Goal: Task Accomplishment & Management: Complete application form

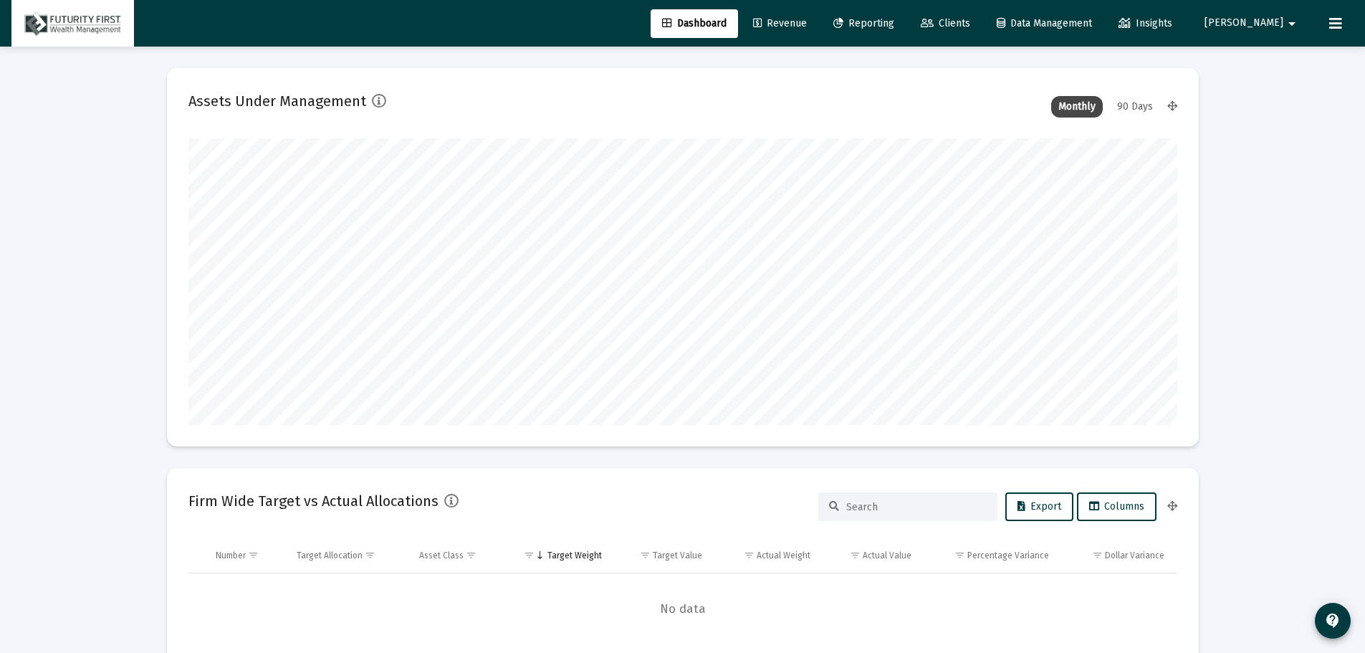
scroll to position [287, 989]
type input "[DATE]"
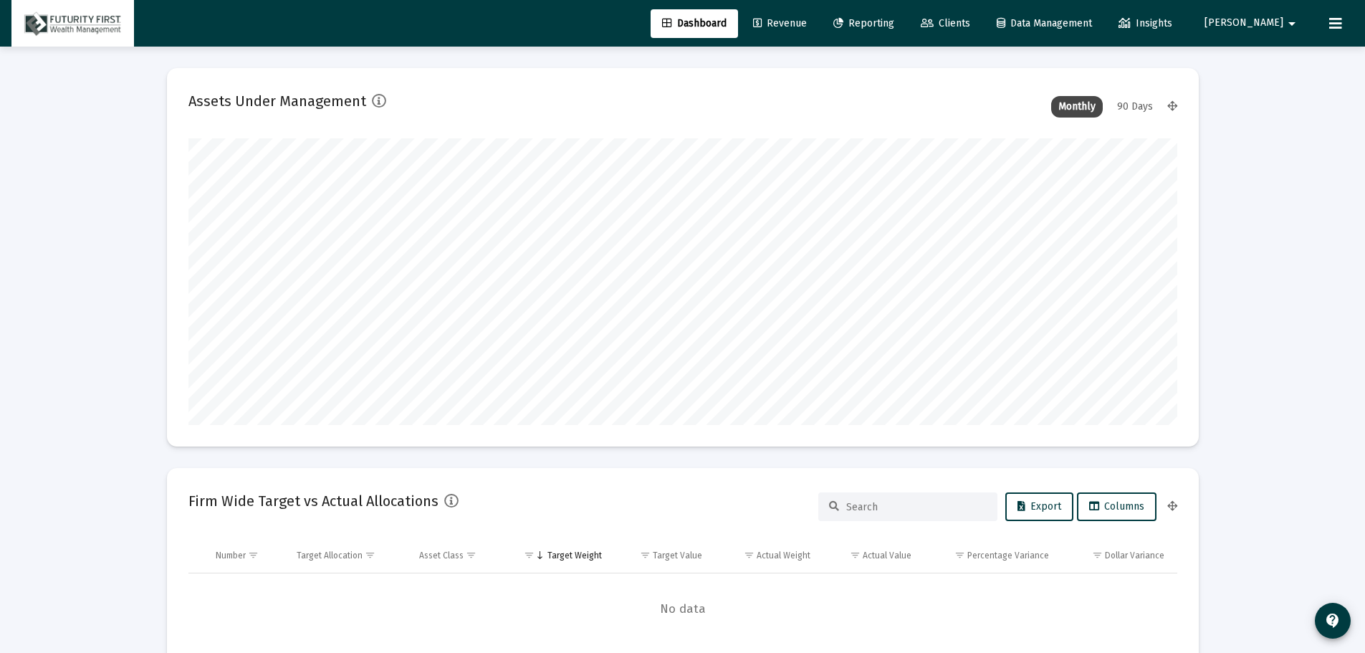
drag, startPoint x: 994, startPoint y: 24, endPoint x: 976, endPoint y: 30, distance: 19.0
click at [970, 24] on span "Clients" at bounding box center [945, 23] width 49 height 12
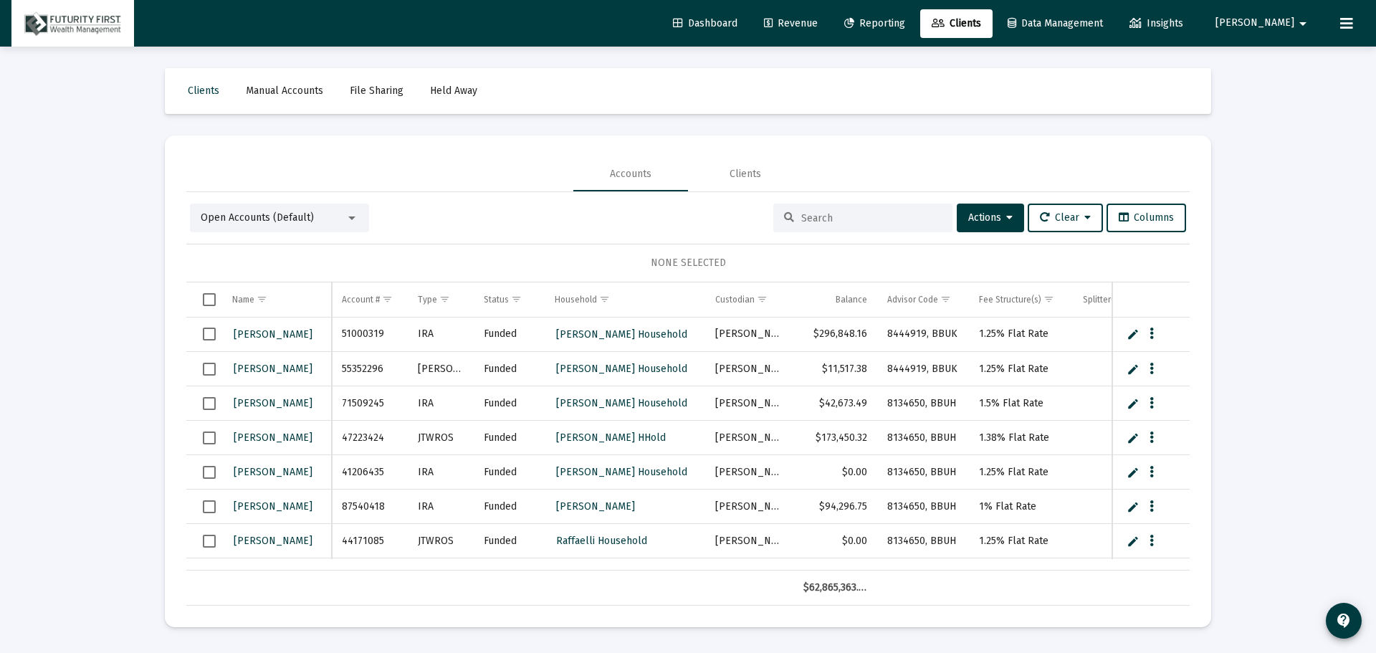
click at [348, 224] on mat-select "Open Accounts (Default)" at bounding box center [280, 218] width 158 height 14
click at [355, 216] on div at bounding box center [351, 217] width 13 height 11
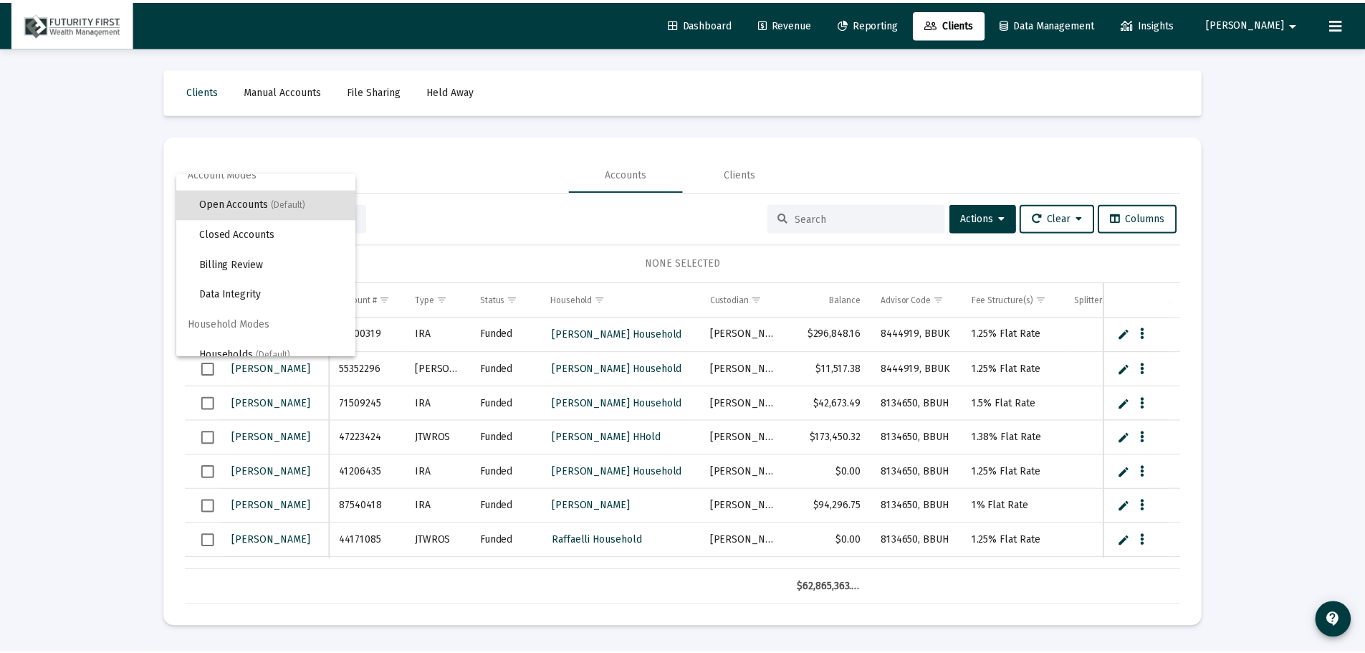
scroll to position [27, 0]
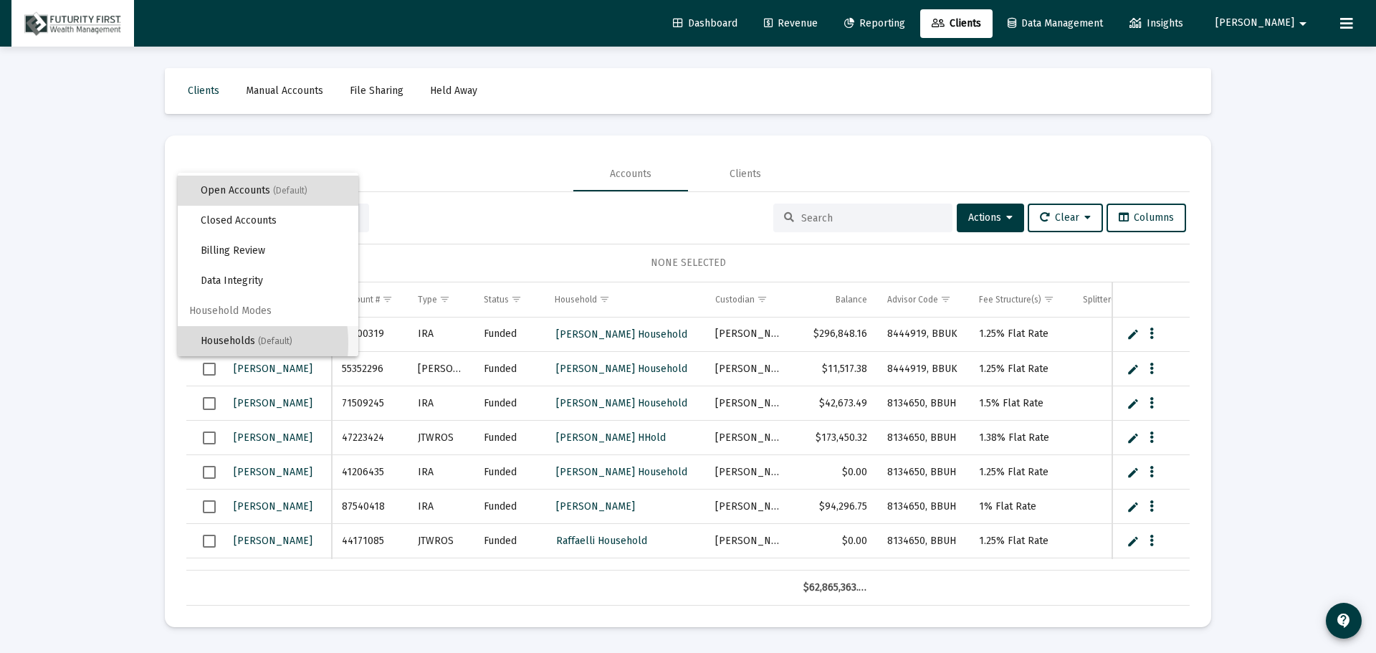
click at [201, 343] on span "Households (Default)" at bounding box center [274, 341] width 146 height 30
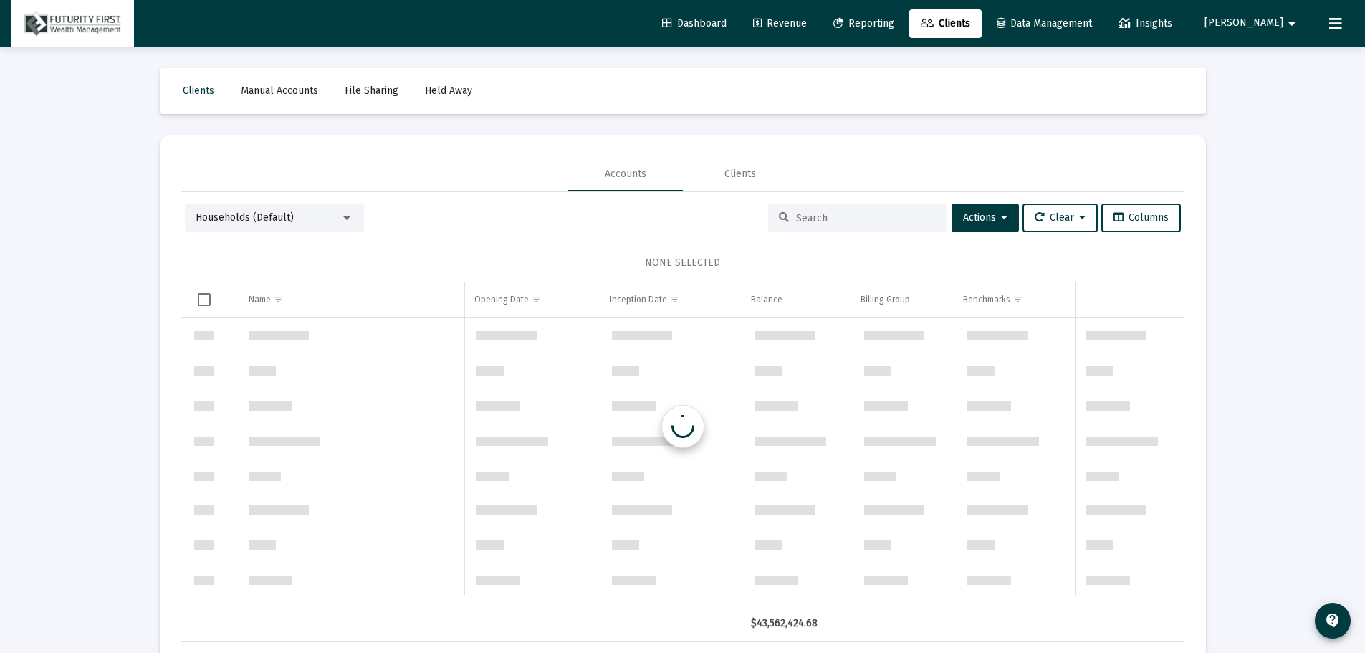
scroll to position [688, 0]
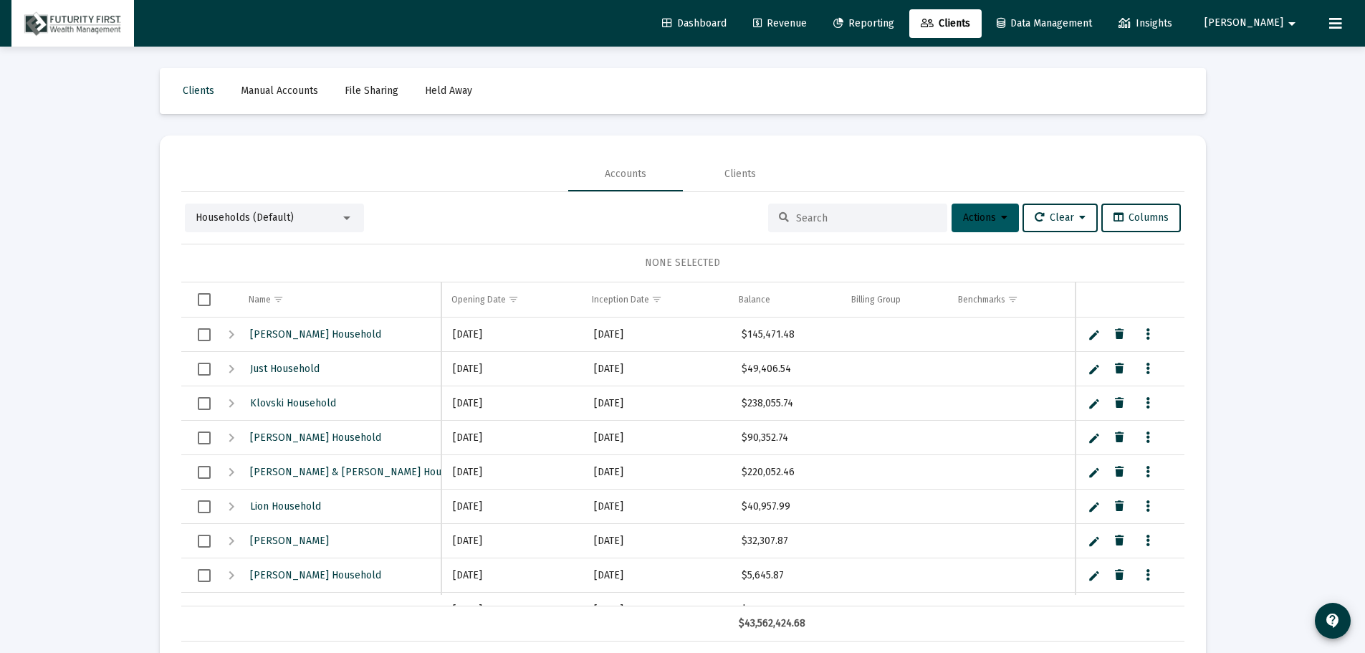
click at [1001, 213] on icon at bounding box center [1004, 218] width 6 height 10
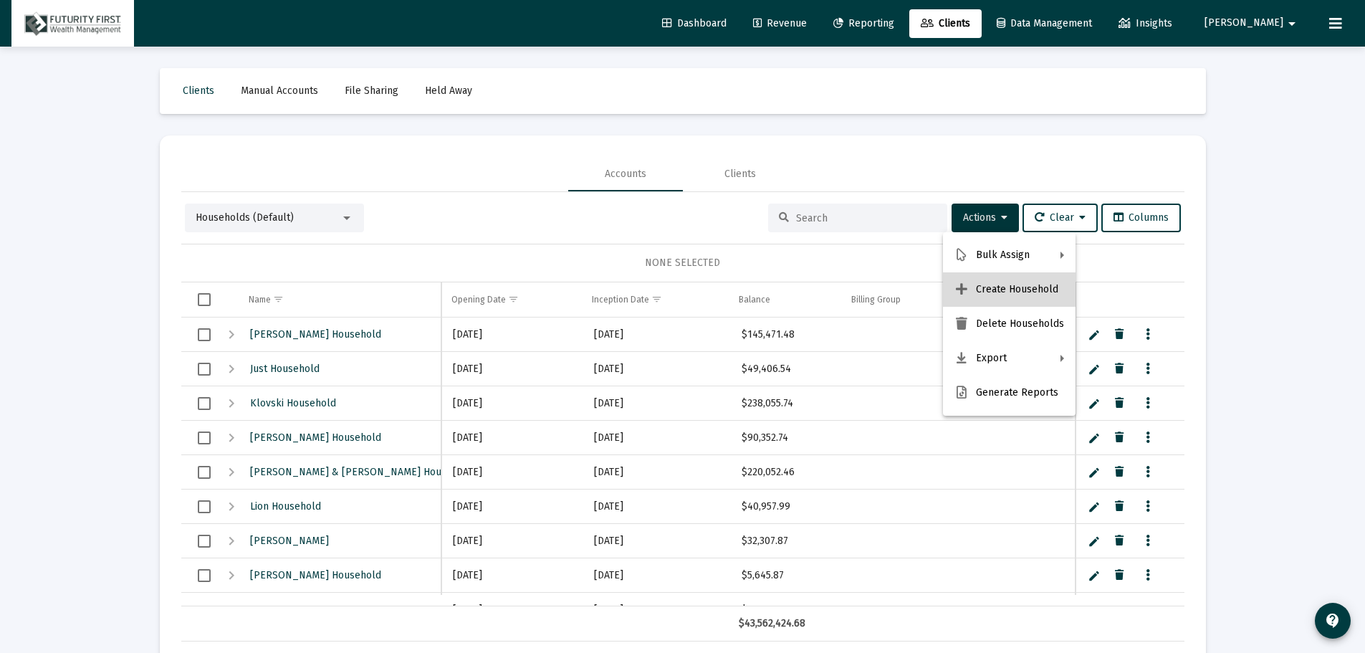
click at [1022, 287] on button "Create Household" at bounding box center [1009, 289] width 133 height 34
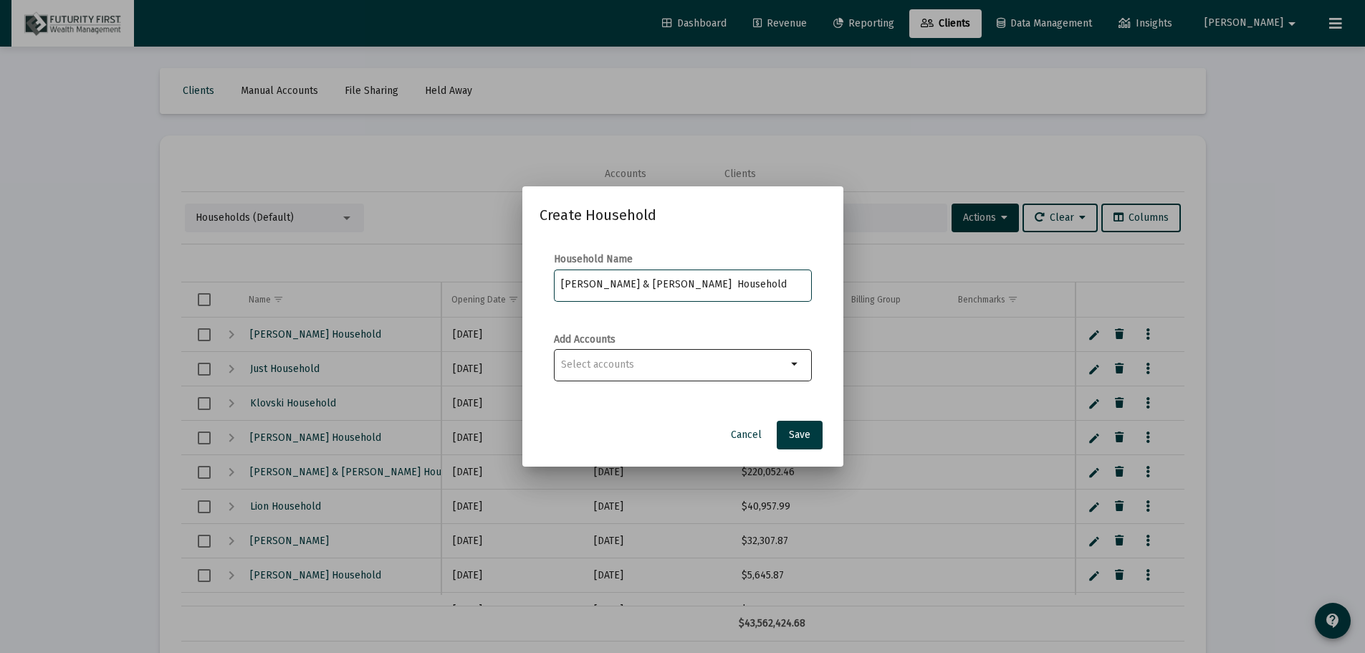
type input "John & Bedelia Nelson Household"
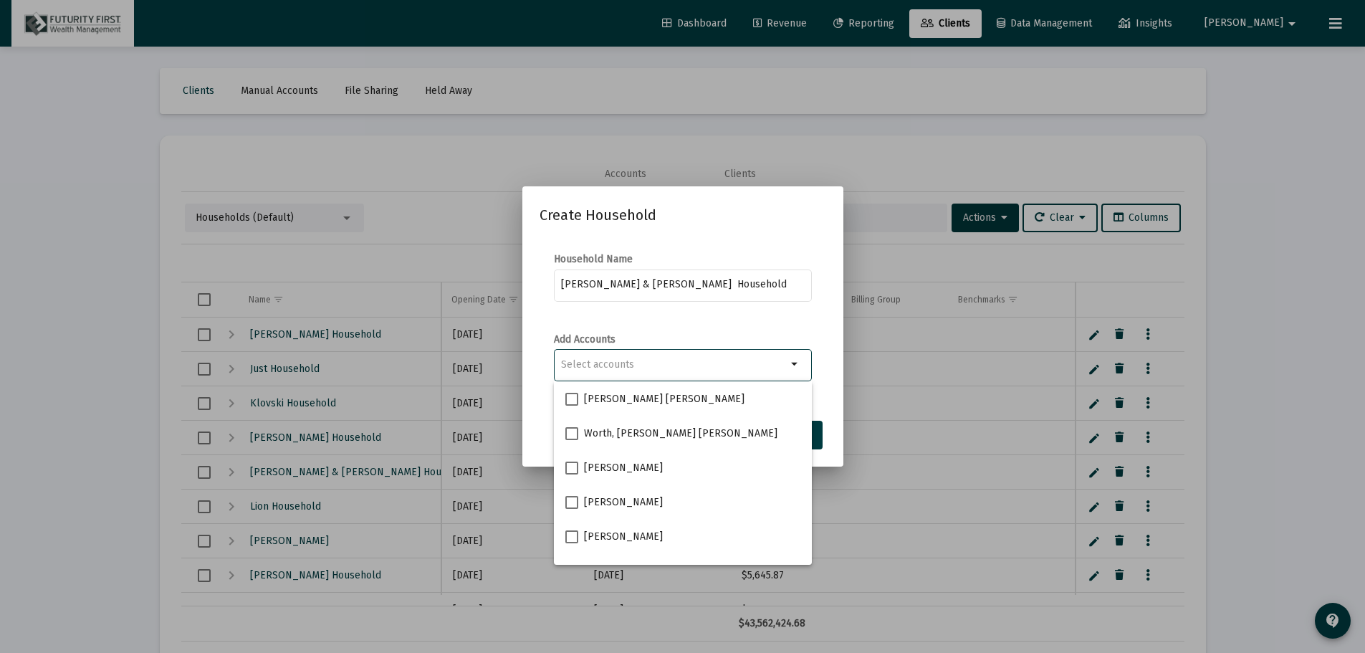
click at [725, 365] on input "Selection" at bounding box center [674, 364] width 226 height 11
type input "[PERSON_NAME]"
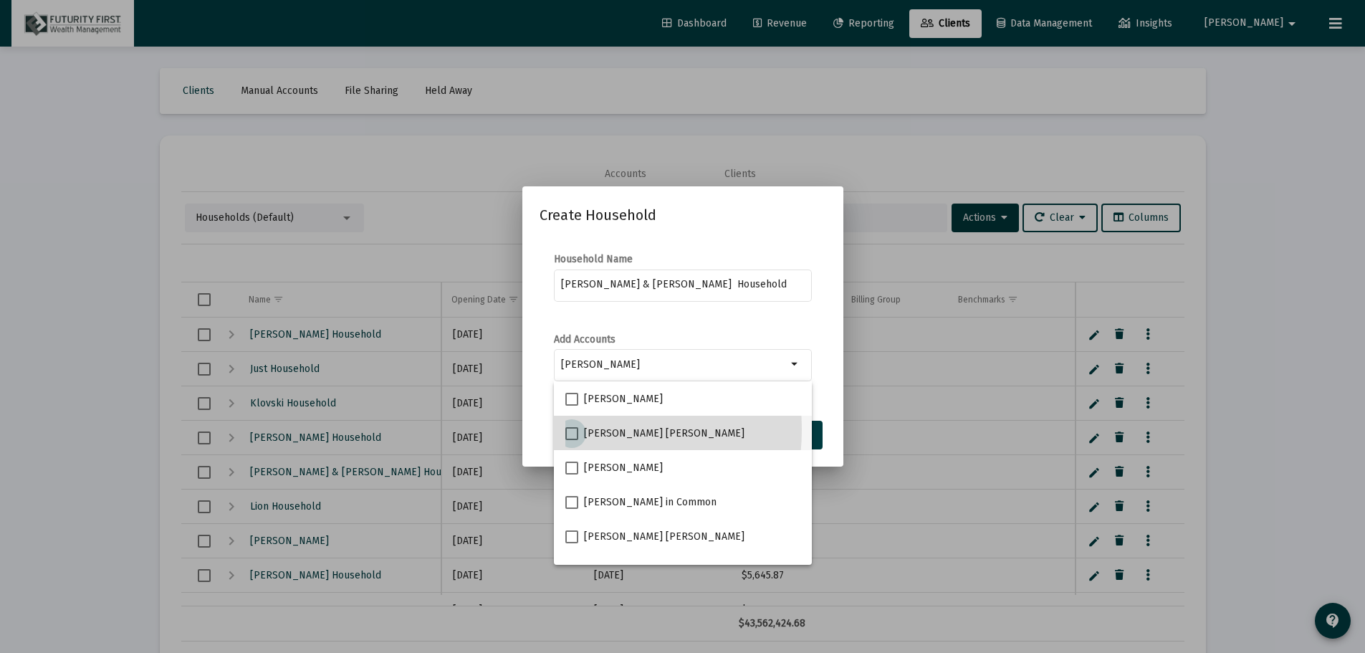
click at [570, 429] on span at bounding box center [571, 433] width 13 height 13
click at [571, 440] on input "[PERSON_NAME] [PERSON_NAME]" at bounding box center [571, 440] width 1 height 1
checkbox input "true"
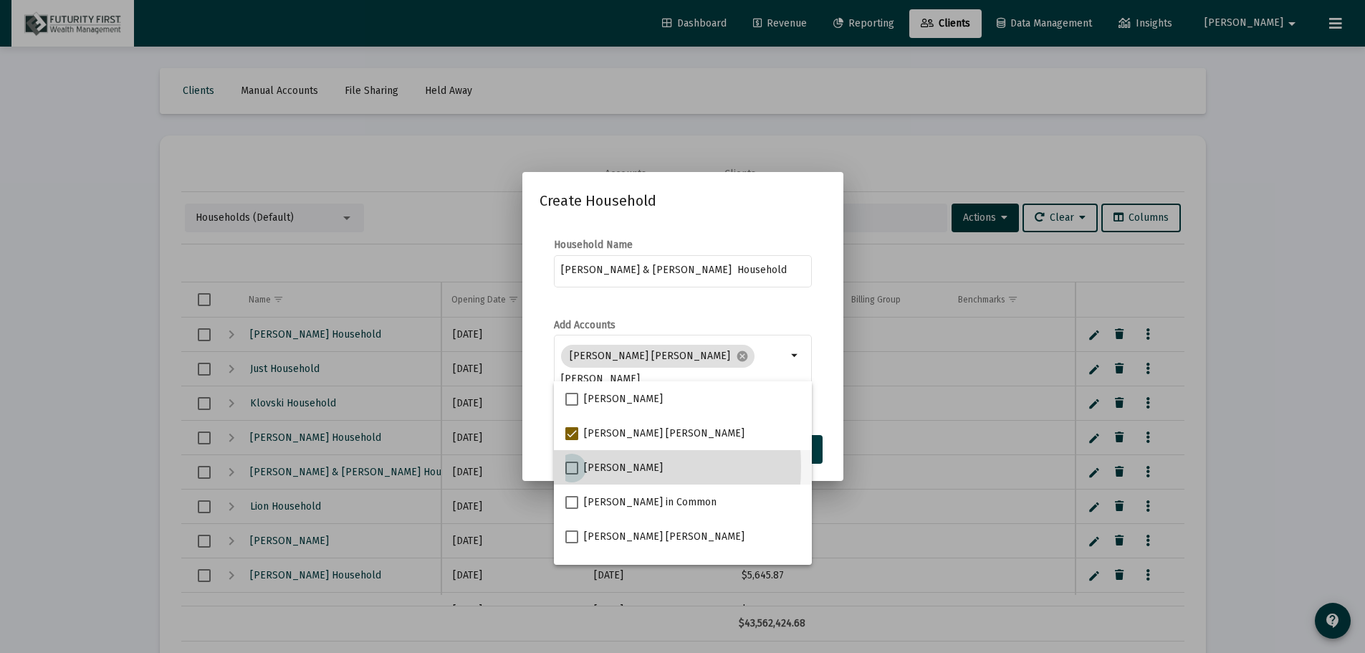
click at [571, 466] on span at bounding box center [571, 468] width 13 height 13
click at [571, 474] on input "[PERSON_NAME]" at bounding box center [571, 474] width 1 height 1
checkbox input "true"
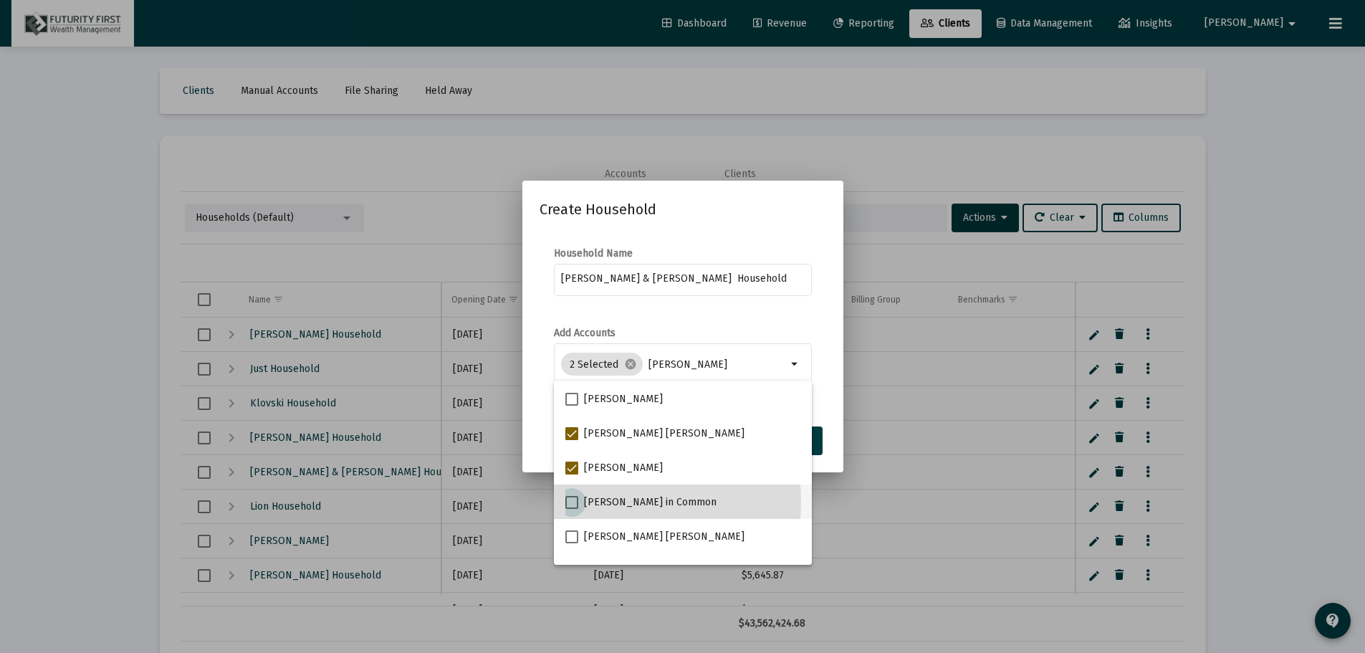
click at [572, 502] on span at bounding box center [571, 502] width 13 height 13
click at [572, 509] on input "[PERSON_NAME] in Common" at bounding box center [571, 509] width 1 height 1
checkbox input "true"
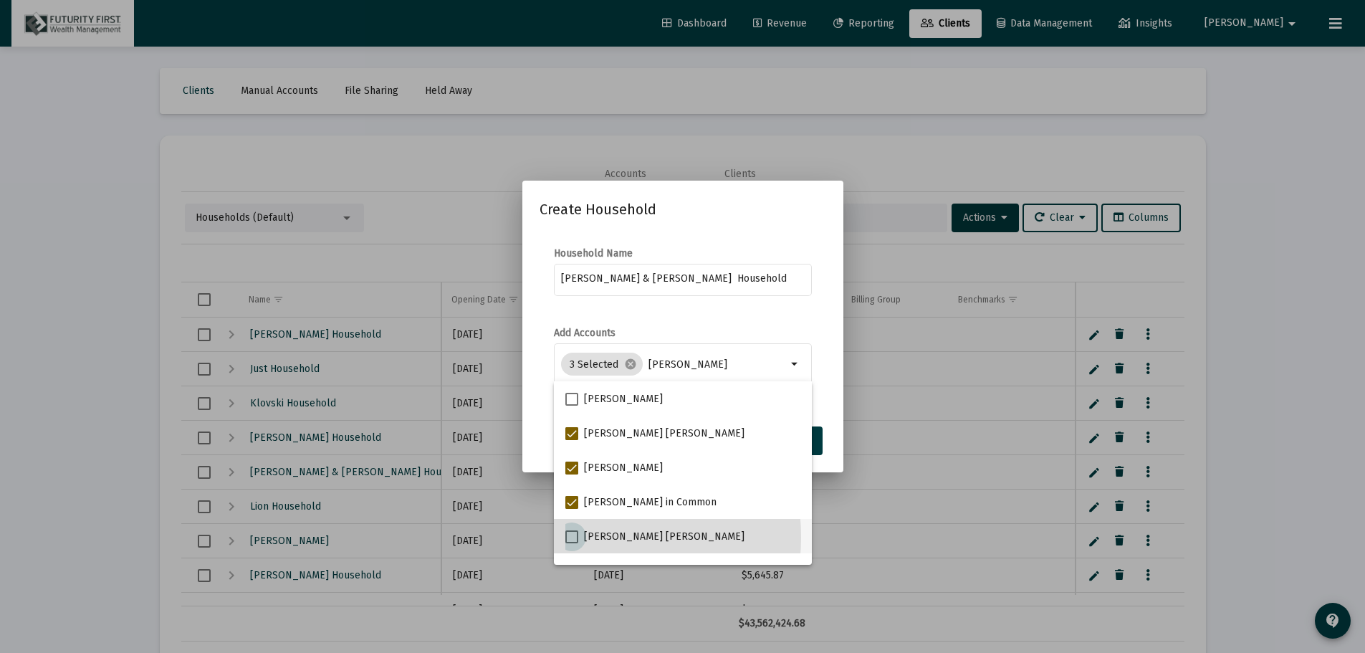
click at [569, 537] on span at bounding box center [571, 536] width 13 height 13
click at [571, 543] on input "[PERSON_NAME] [PERSON_NAME]" at bounding box center [571, 543] width 1 height 1
checkbox input "true"
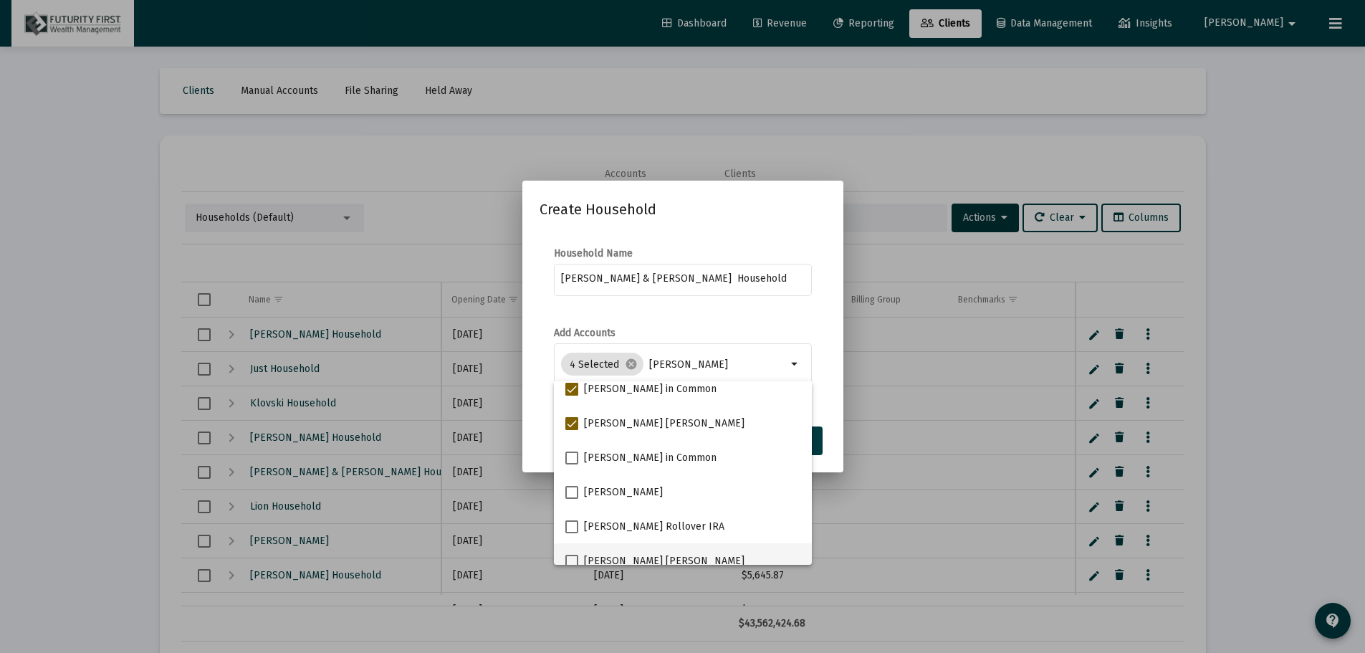
scroll to position [115, 0]
click at [568, 457] on span at bounding box center [571, 456] width 13 height 13
click at [571, 463] on input "[PERSON_NAME] in Common" at bounding box center [571, 463] width 1 height 1
checkbox input "true"
click at [569, 487] on span at bounding box center [571, 490] width 13 height 13
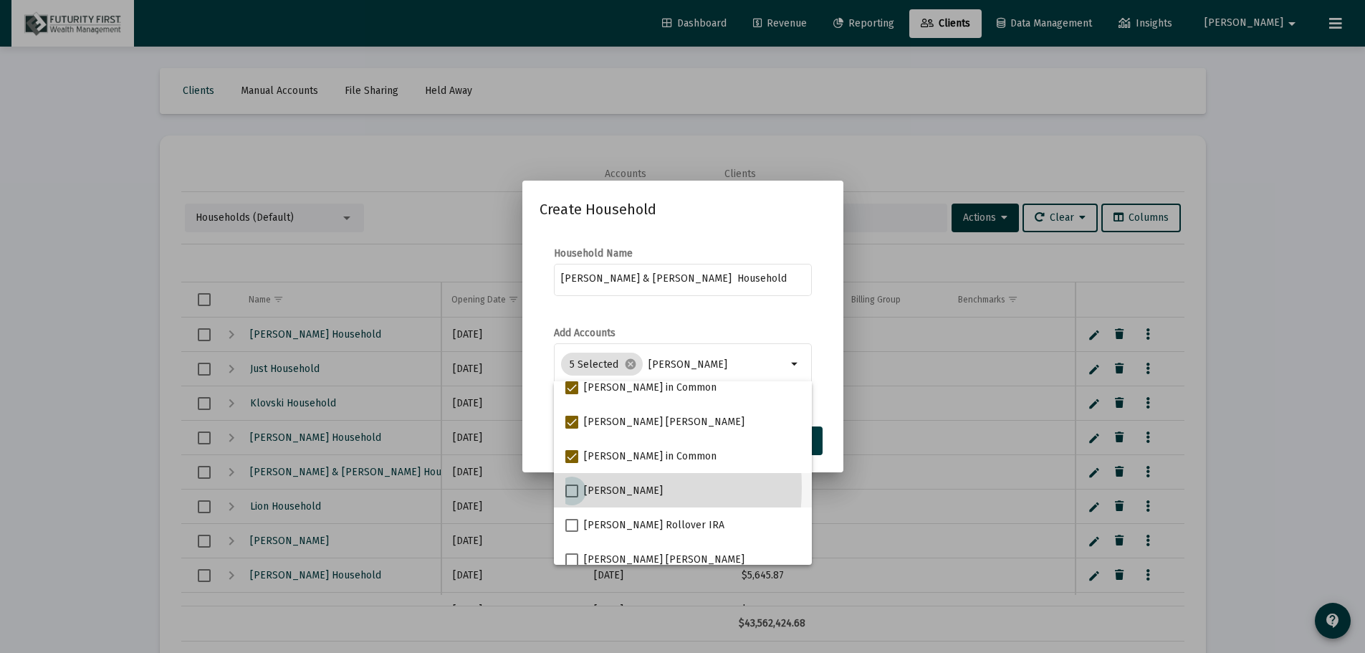
click at [571, 497] on input "[PERSON_NAME]" at bounding box center [571, 497] width 1 height 1
checkbox input "true"
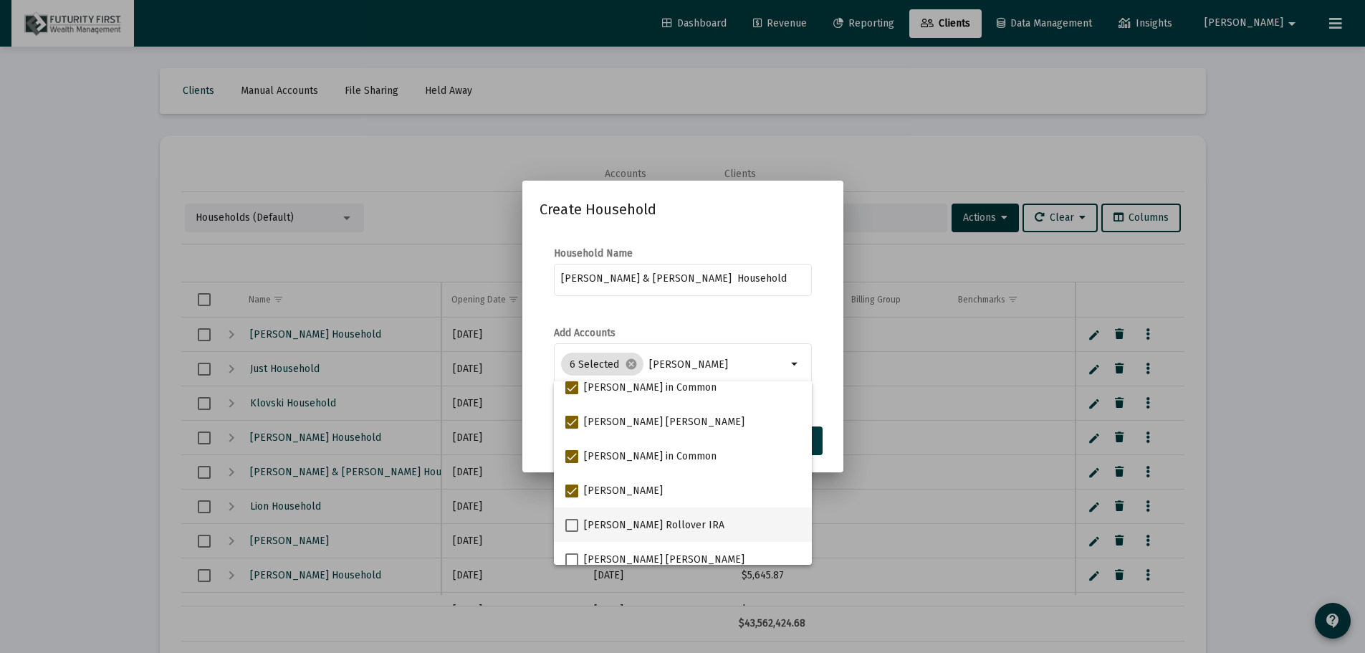
click at [574, 522] on span at bounding box center [571, 525] width 13 height 13
click at [572, 532] on input "[PERSON_NAME] Rollover IRA" at bounding box center [571, 532] width 1 height 1
checkbox input "true"
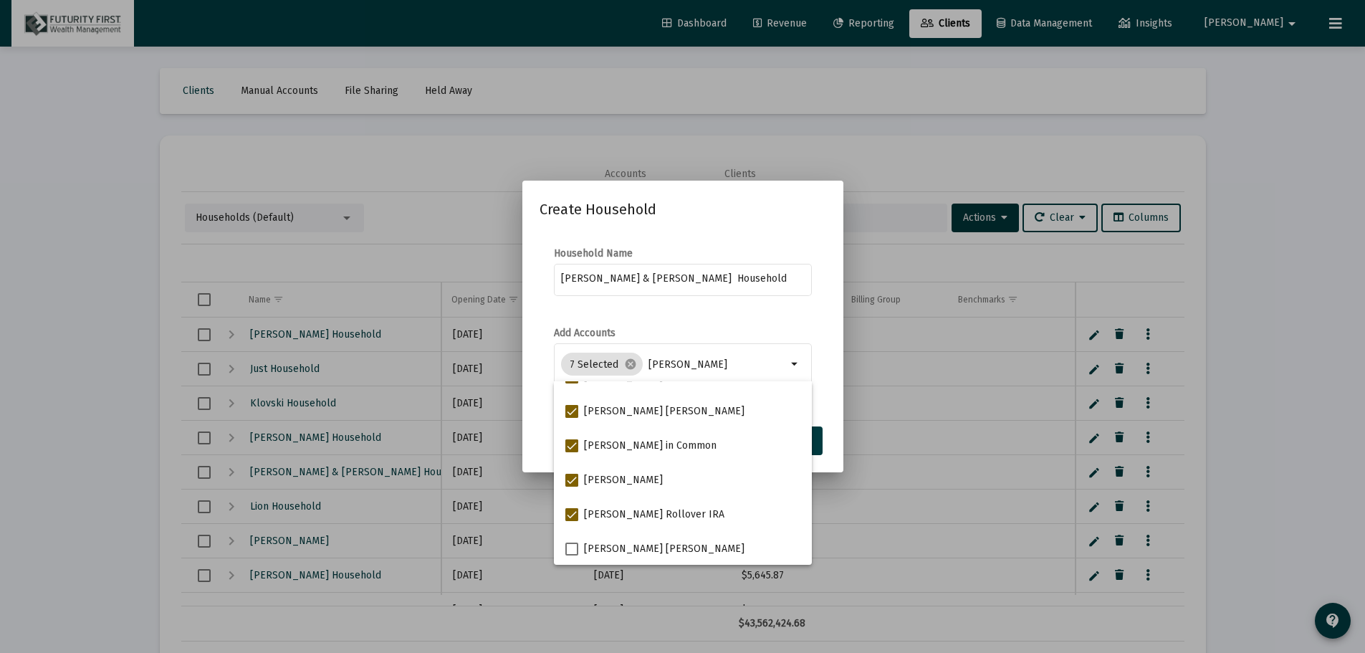
scroll to position [126, 0]
click at [572, 543] on span at bounding box center [571, 548] width 13 height 13
click at [572, 555] on input "[PERSON_NAME] [PERSON_NAME]" at bounding box center [571, 555] width 1 height 1
checkbox input "true"
click at [999, 502] on div at bounding box center [682, 326] width 1365 height 653
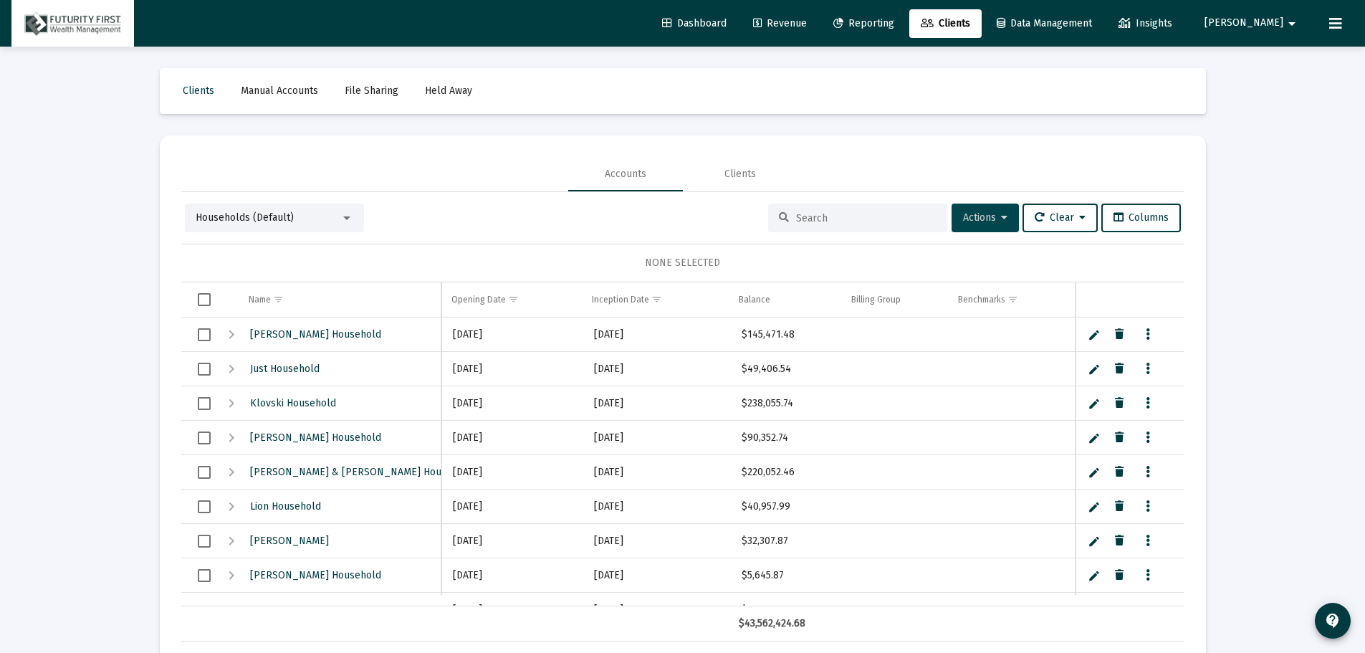
click at [965, 221] on span "Actions" at bounding box center [985, 217] width 44 height 12
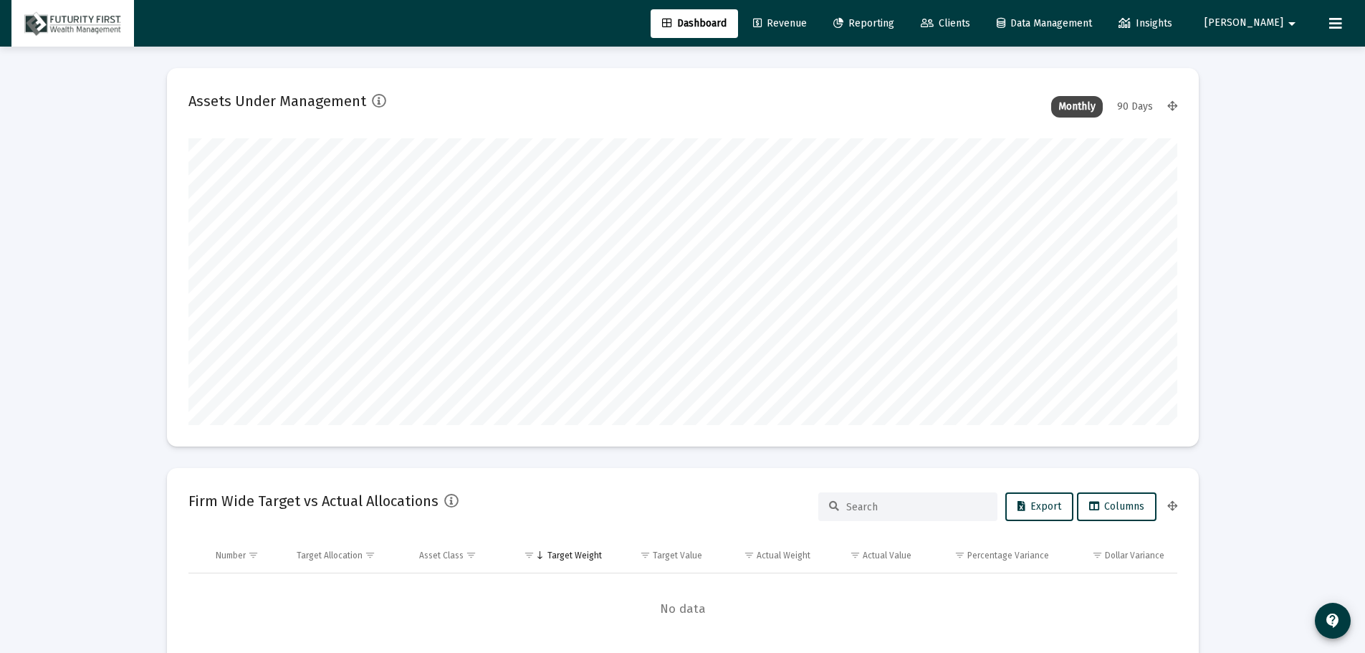
scroll to position [287, 989]
type input "[DATE]"
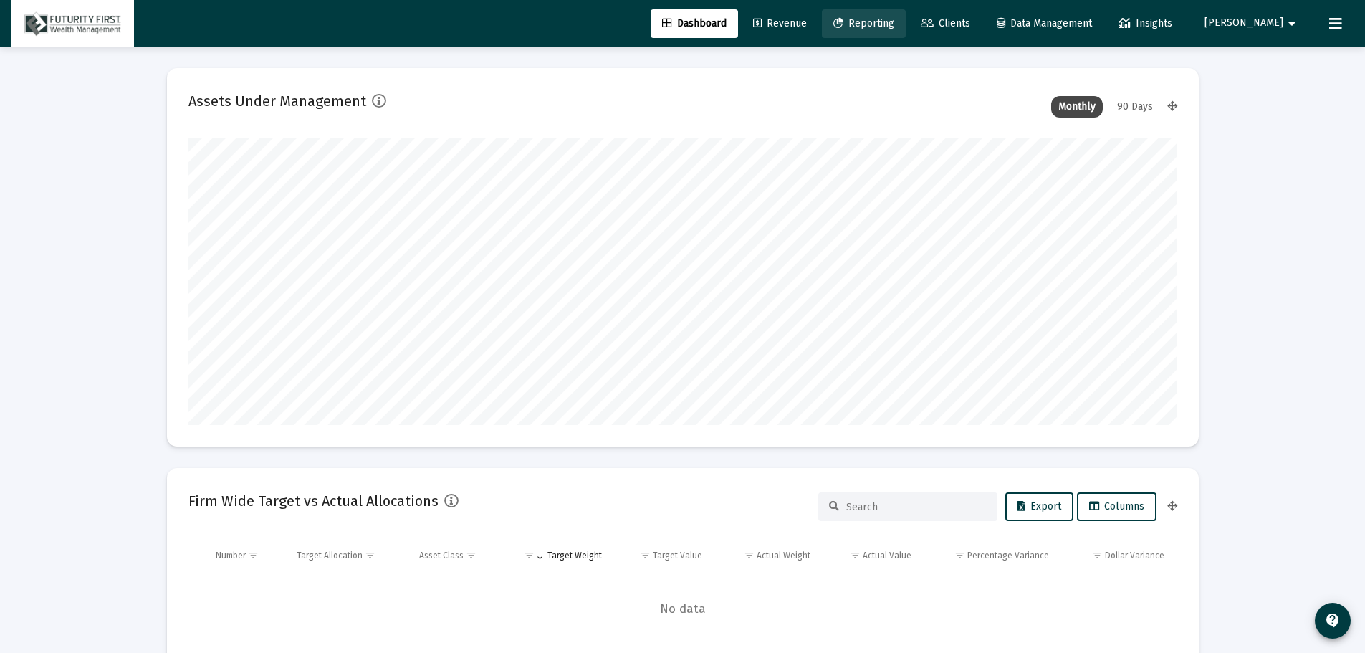
click at [894, 23] on span "Reporting" at bounding box center [863, 23] width 61 height 12
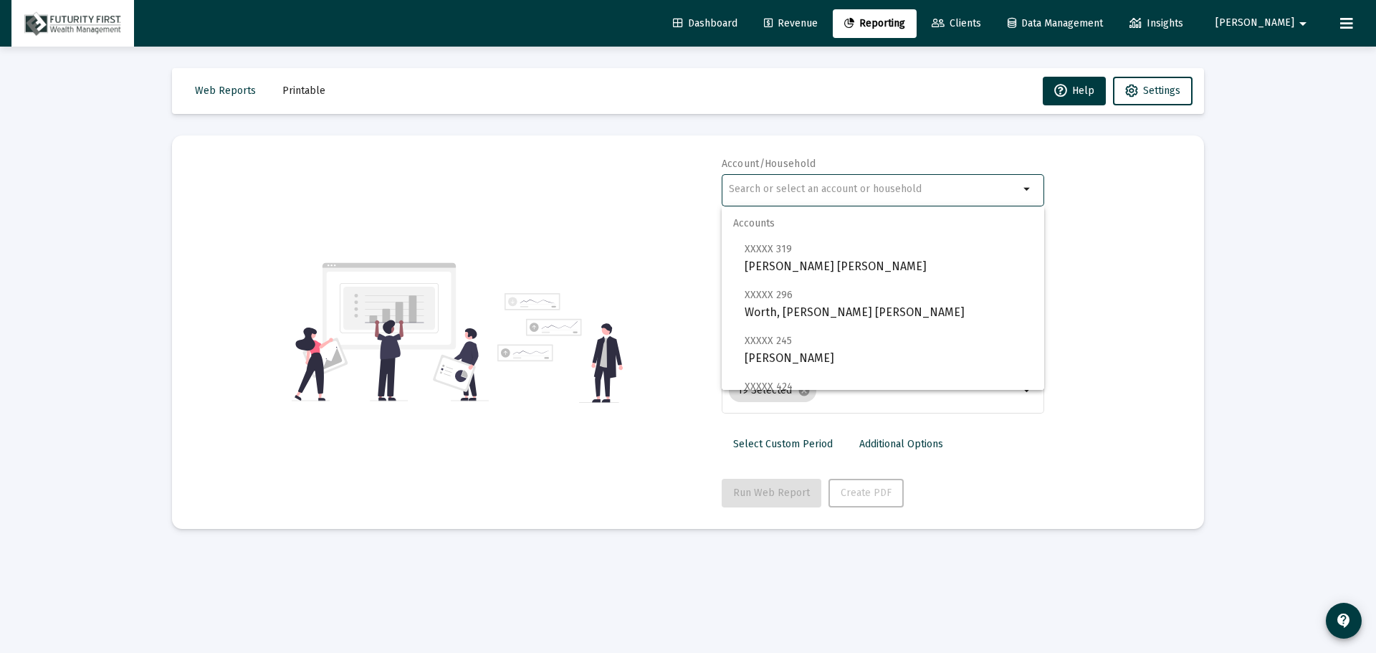
click at [827, 187] on input "text" at bounding box center [874, 188] width 290 height 11
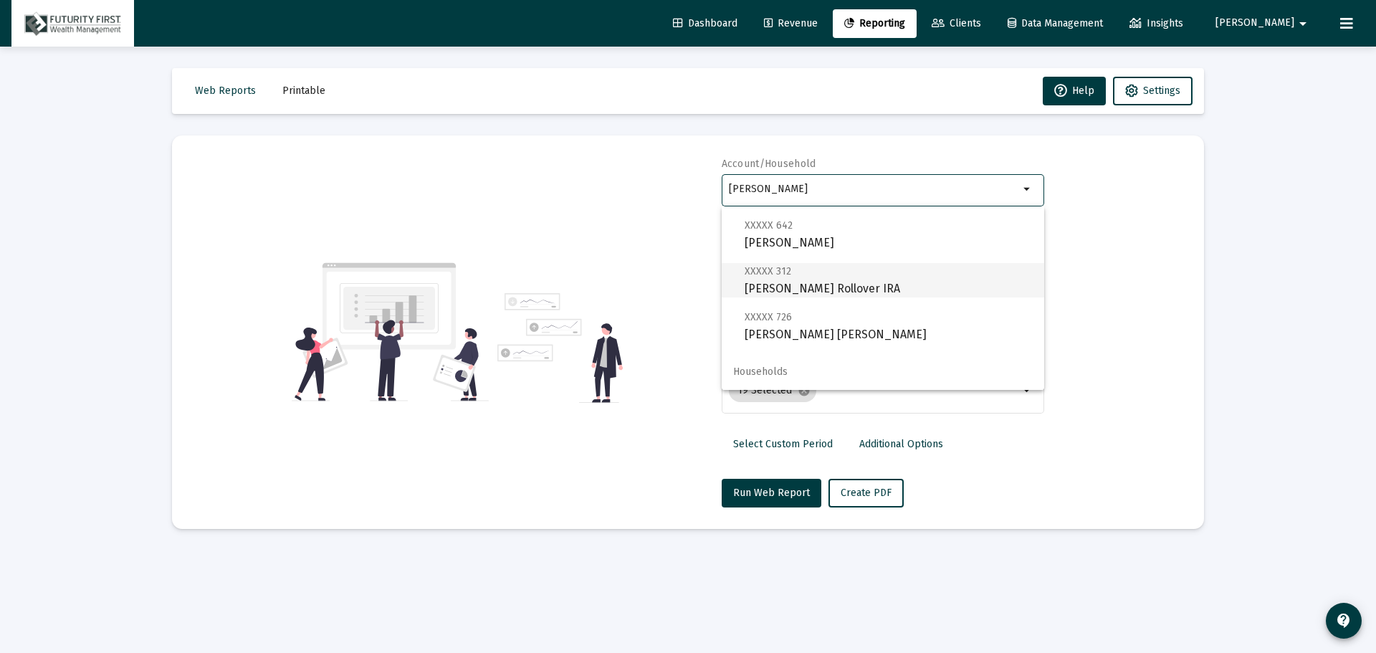
scroll to position [258, 0]
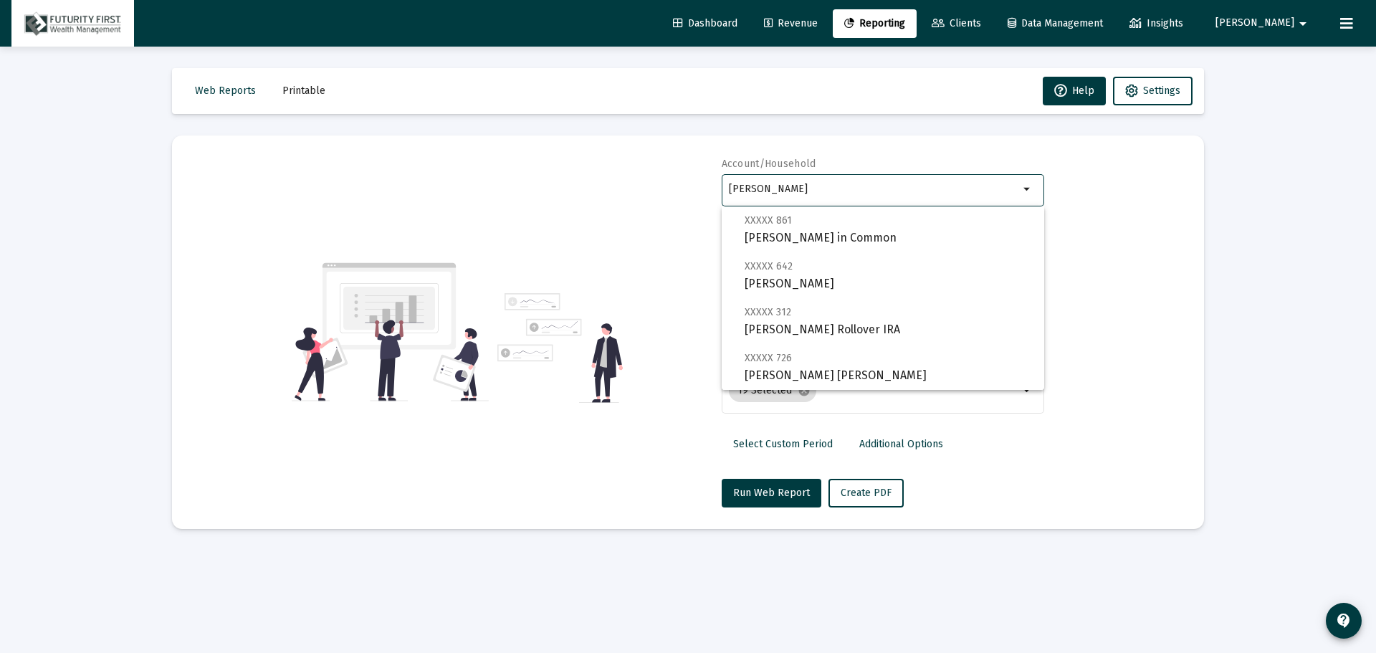
type input "Nelson"
click at [981, 21] on span "Clients" at bounding box center [956, 23] width 49 height 12
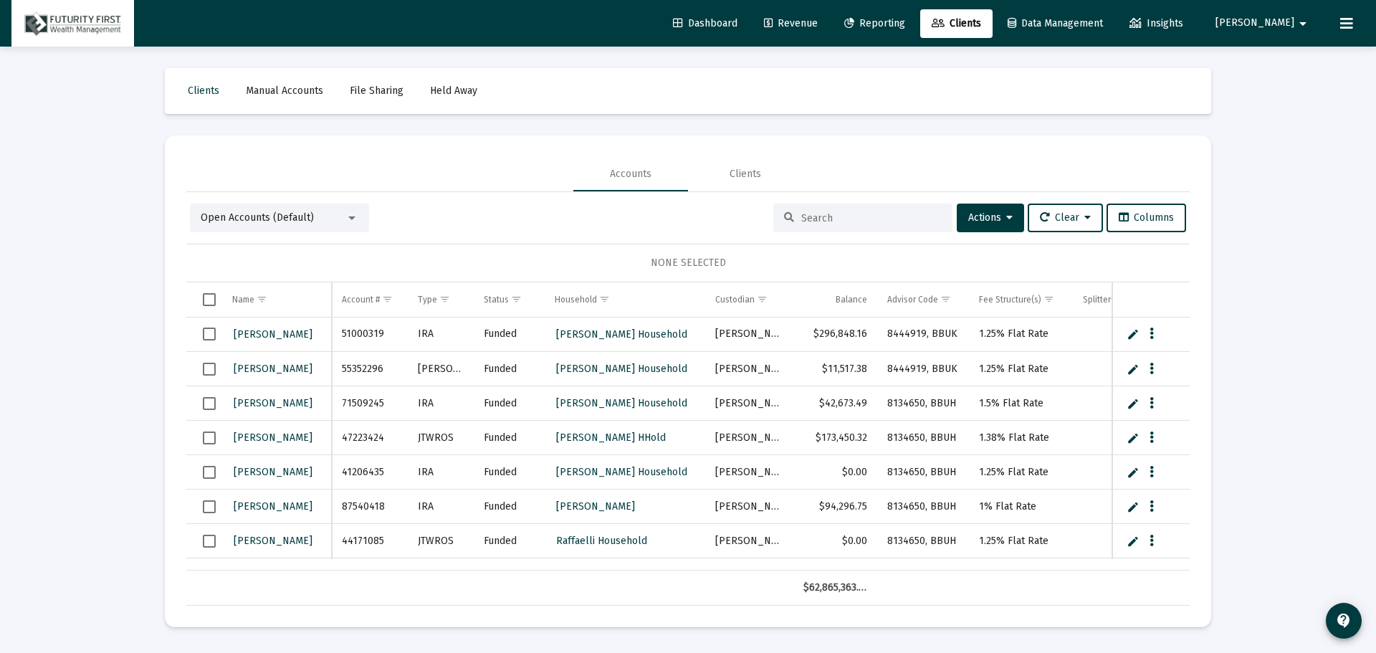
click at [313, 211] on div "Open Accounts (Default)" at bounding box center [273, 218] width 145 height 14
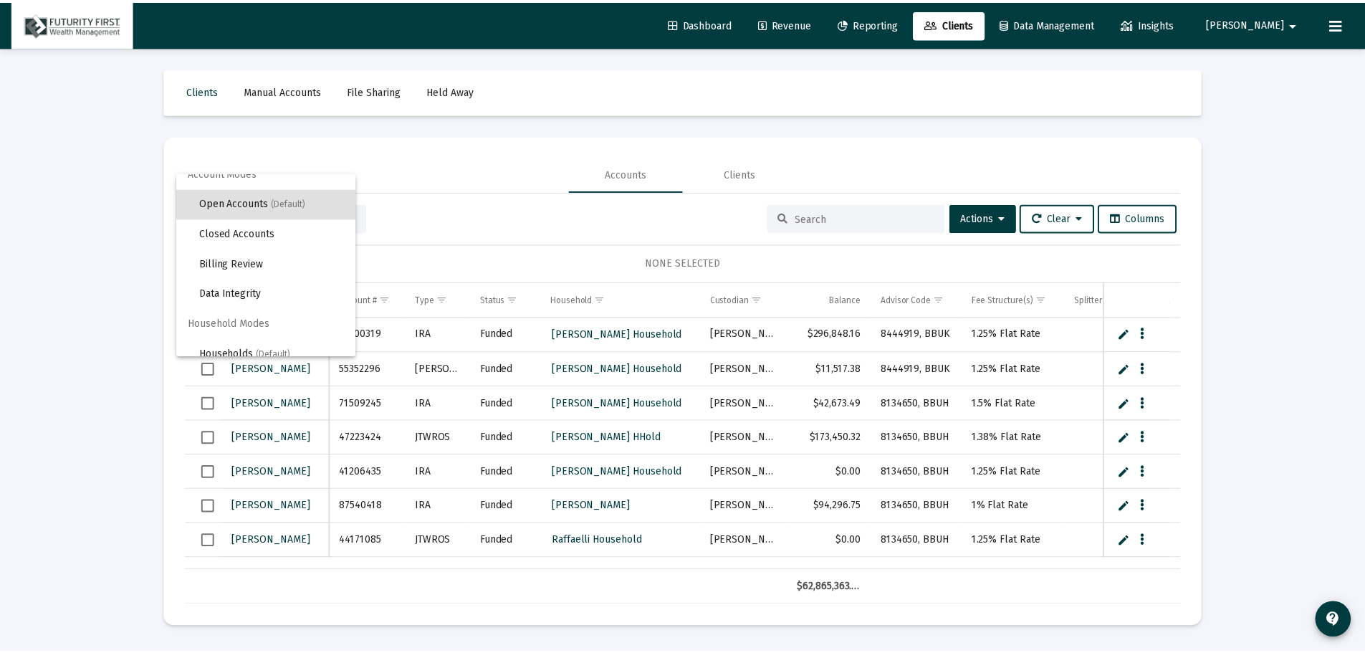
scroll to position [27, 0]
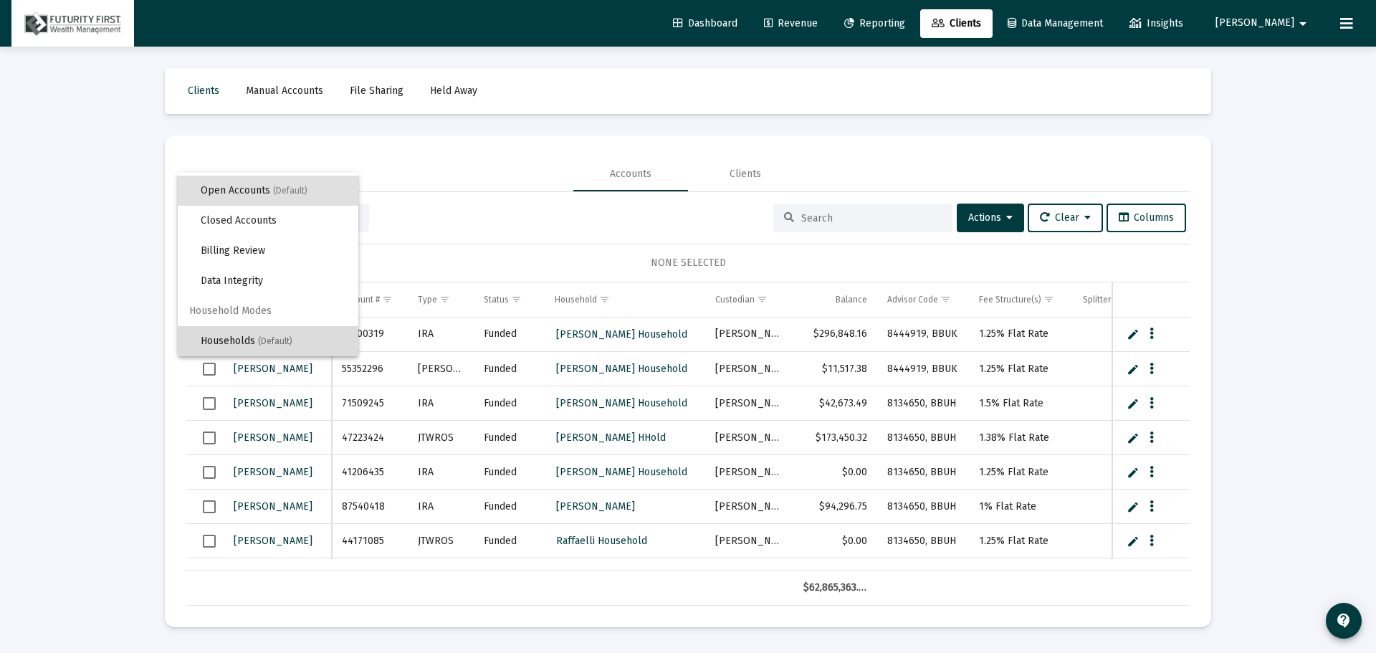
click at [268, 344] on span "(Default)" at bounding box center [275, 341] width 34 height 10
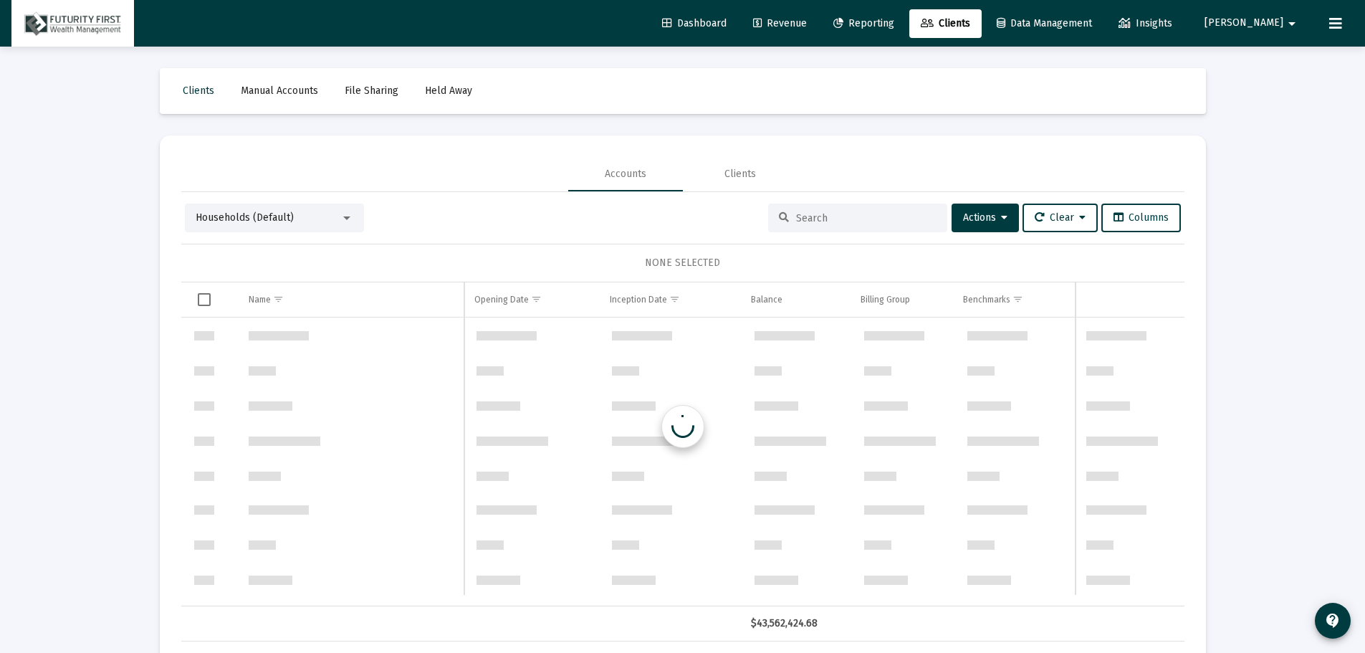
scroll to position [688, 0]
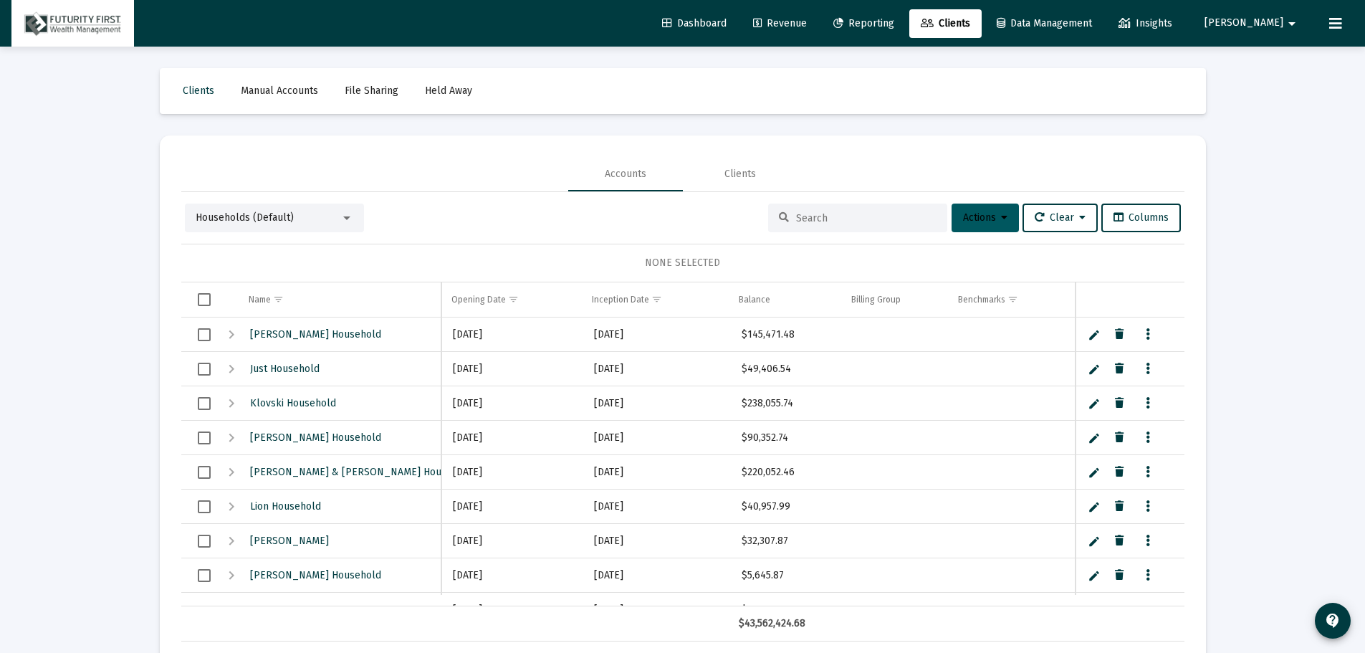
click at [972, 223] on span "Actions" at bounding box center [985, 217] width 44 height 12
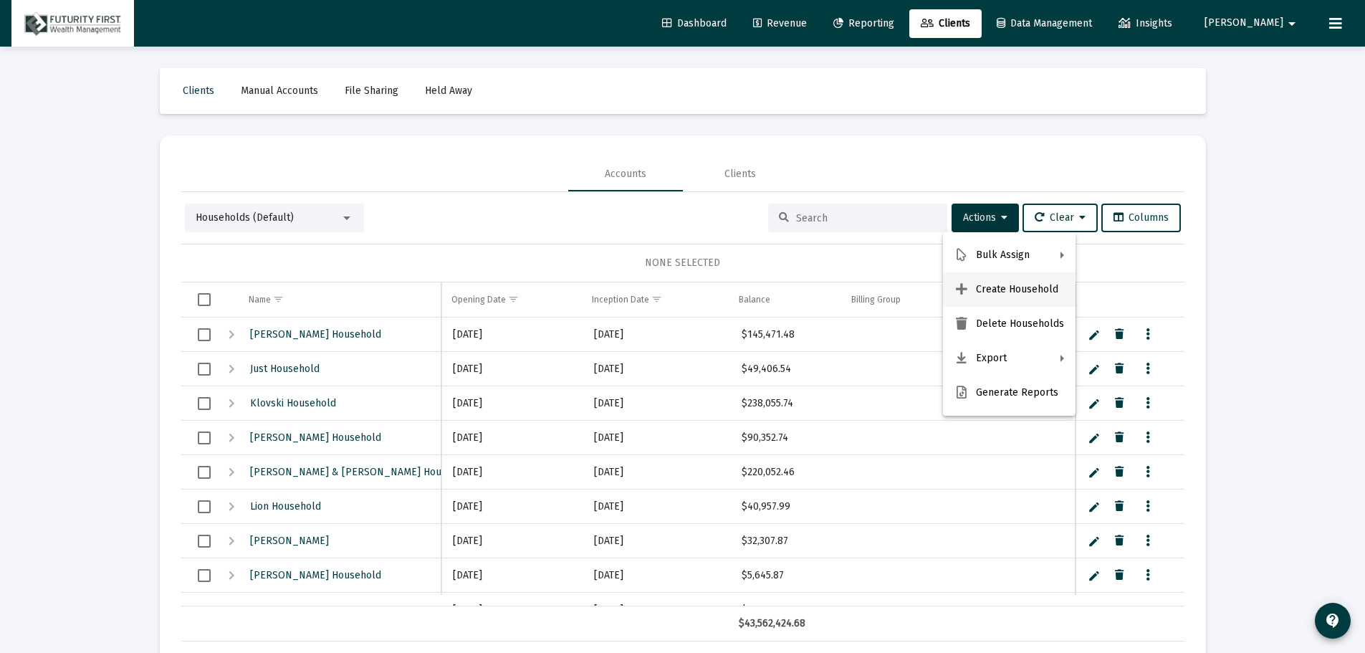
click at [972, 290] on button "Create Household" at bounding box center [1009, 289] width 133 height 34
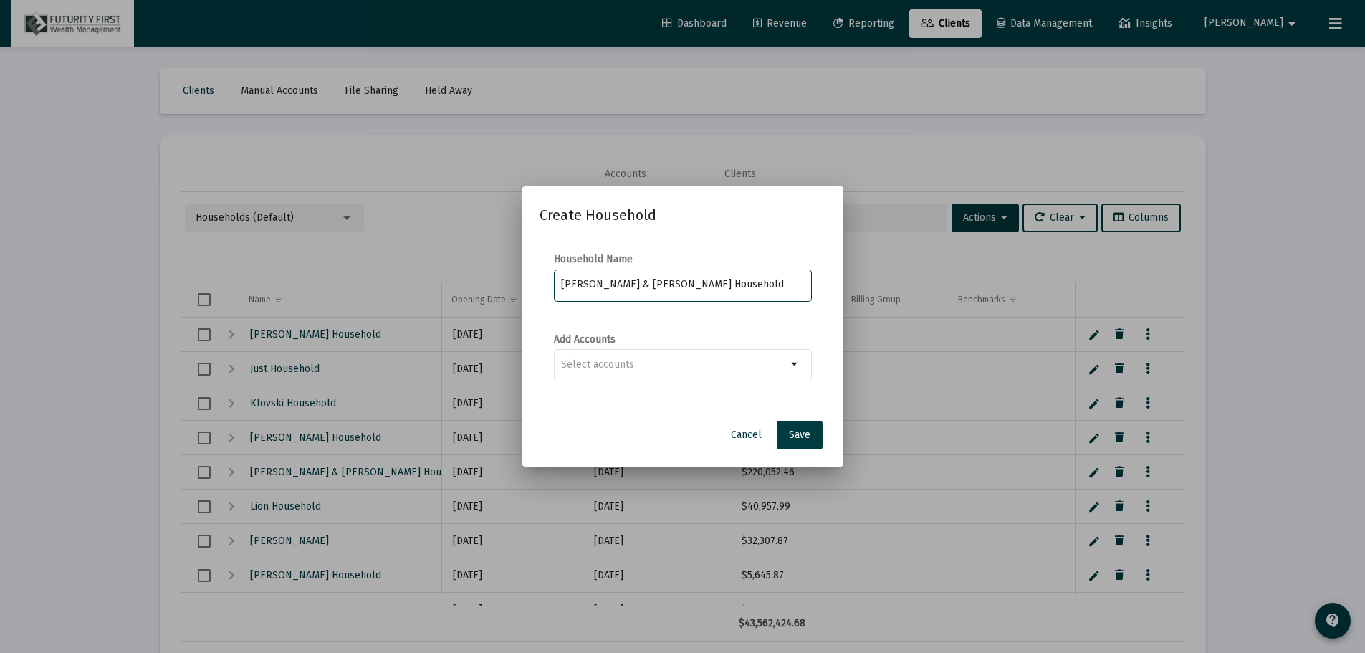
click at [667, 284] on input "John & Bedelia Nelson Household" at bounding box center [682, 284] width 243 height 11
type input "[PERSON_NAME] & [PERSON_NAME] - Household"
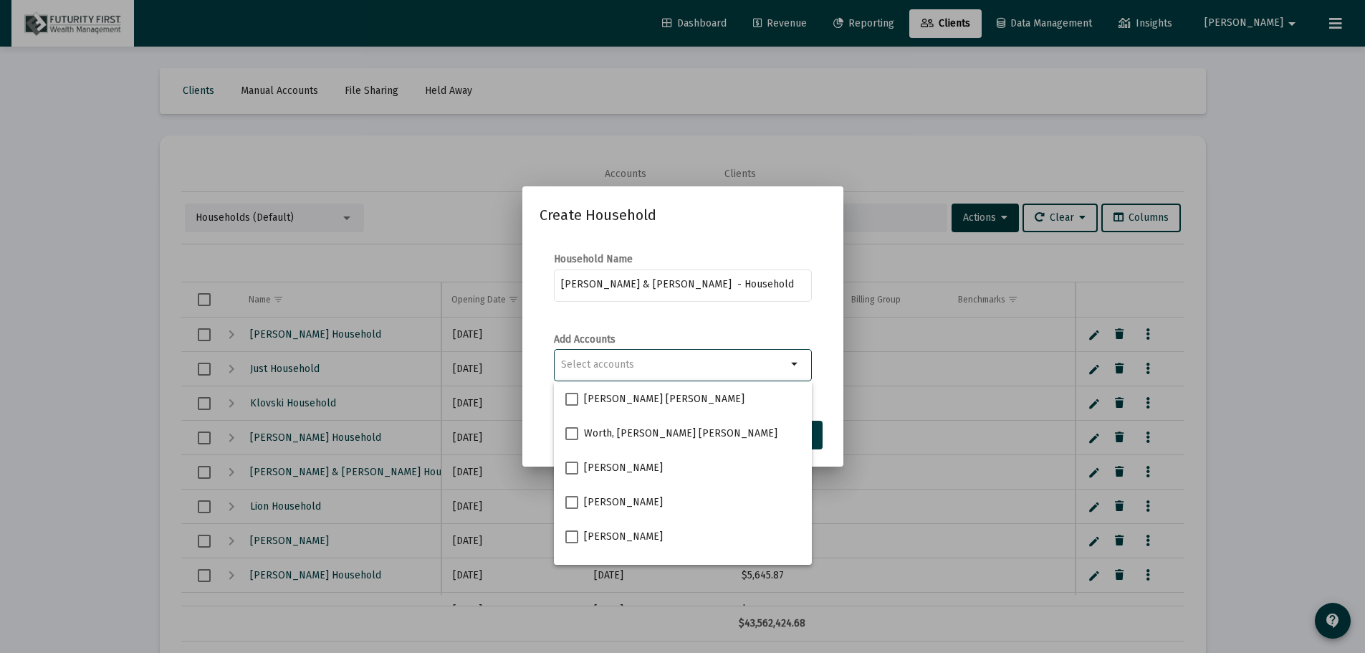
click at [679, 363] on input "Selection" at bounding box center [674, 364] width 226 height 11
type input "Nelson"
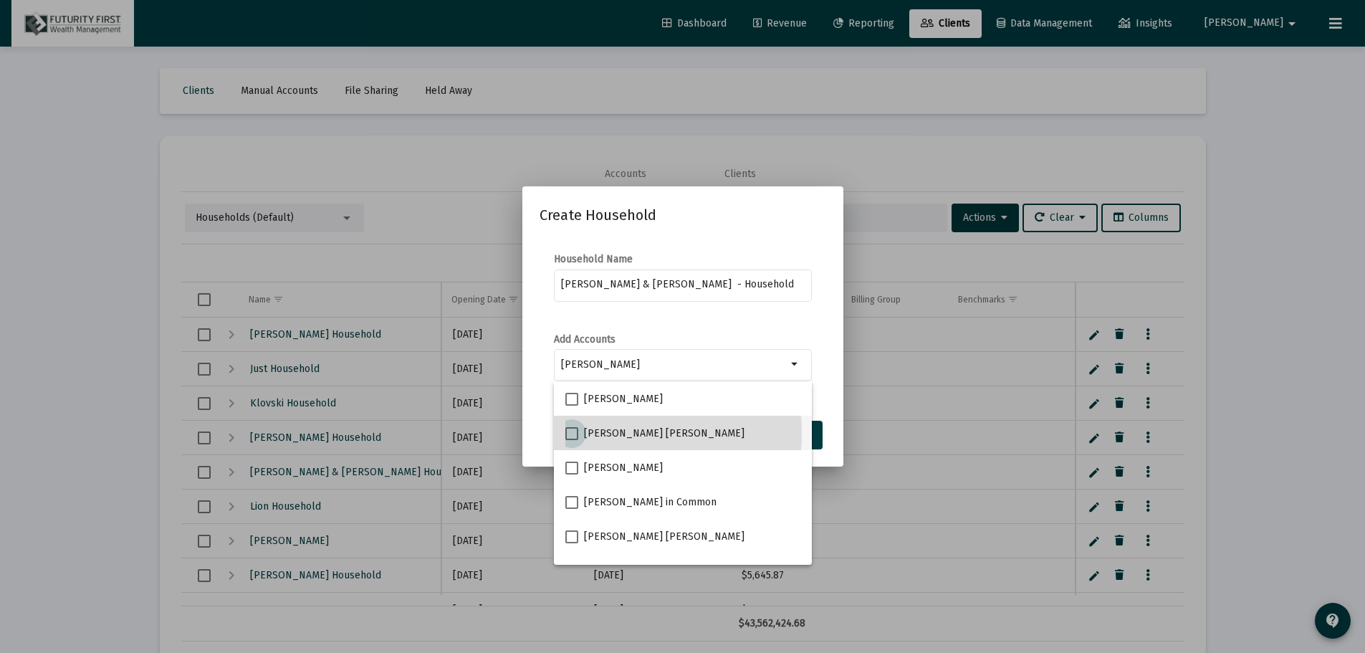
click at [573, 432] on span at bounding box center [571, 433] width 13 height 13
click at [572, 440] on input "[PERSON_NAME] [PERSON_NAME]" at bounding box center [571, 440] width 1 height 1
checkbox input "true"
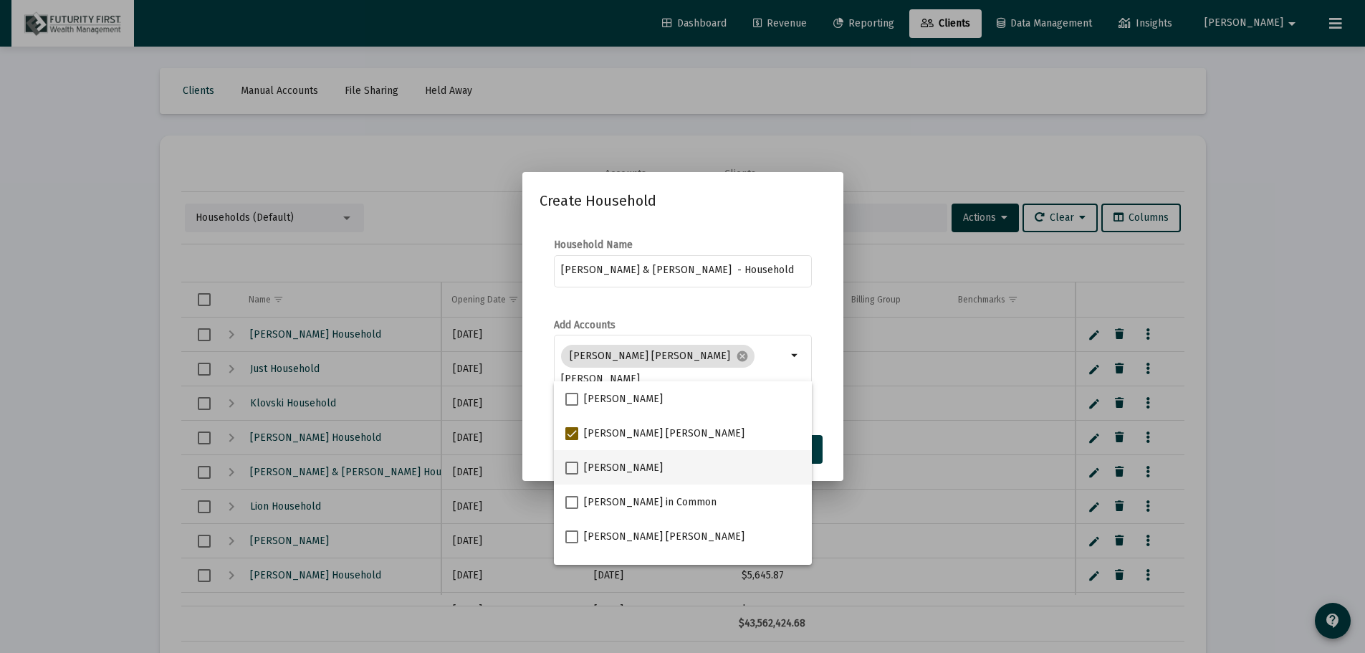
click at [572, 469] on span at bounding box center [571, 468] width 13 height 13
click at [572, 474] on input "[PERSON_NAME]" at bounding box center [571, 474] width 1 height 1
checkbox input "true"
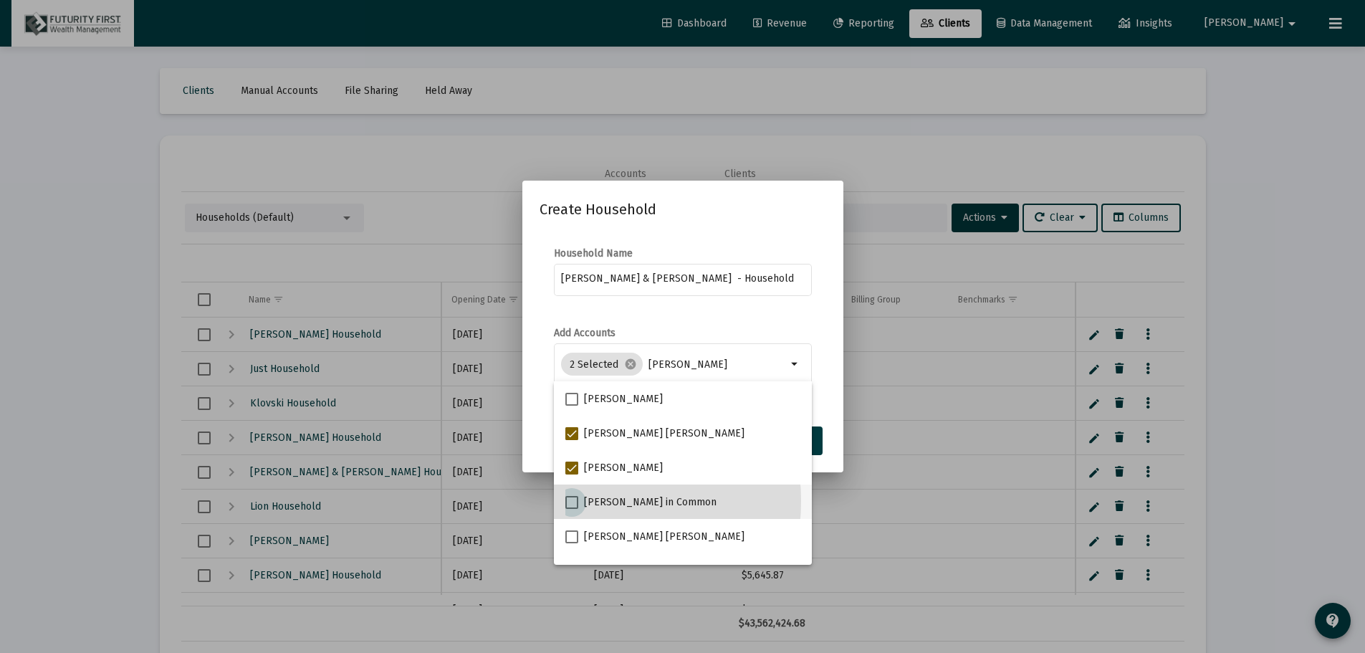
click at [570, 501] on span at bounding box center [571, 502] width 13 height 13
click at [571, 509] on input "[PERSON_NAME] in Common" at bounding box center [571, 509] width 1 height 1
checkbox input "true"
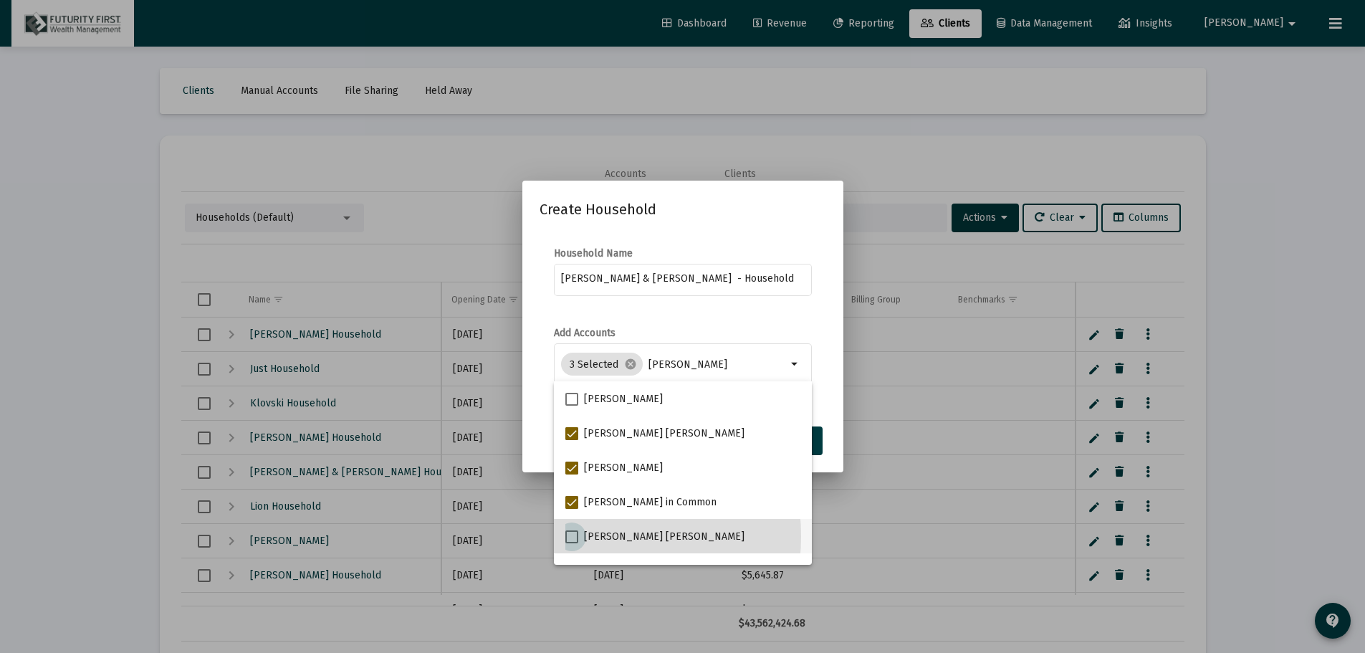
click at [569, 536] on span at bounding box center [571, 536] width 13 height 13
click at [571, 543] on input "[PERSON_NAME] [PERSON_NAME]" at bounding box center [571, 543] width 1 height 1
checkbox input "true"
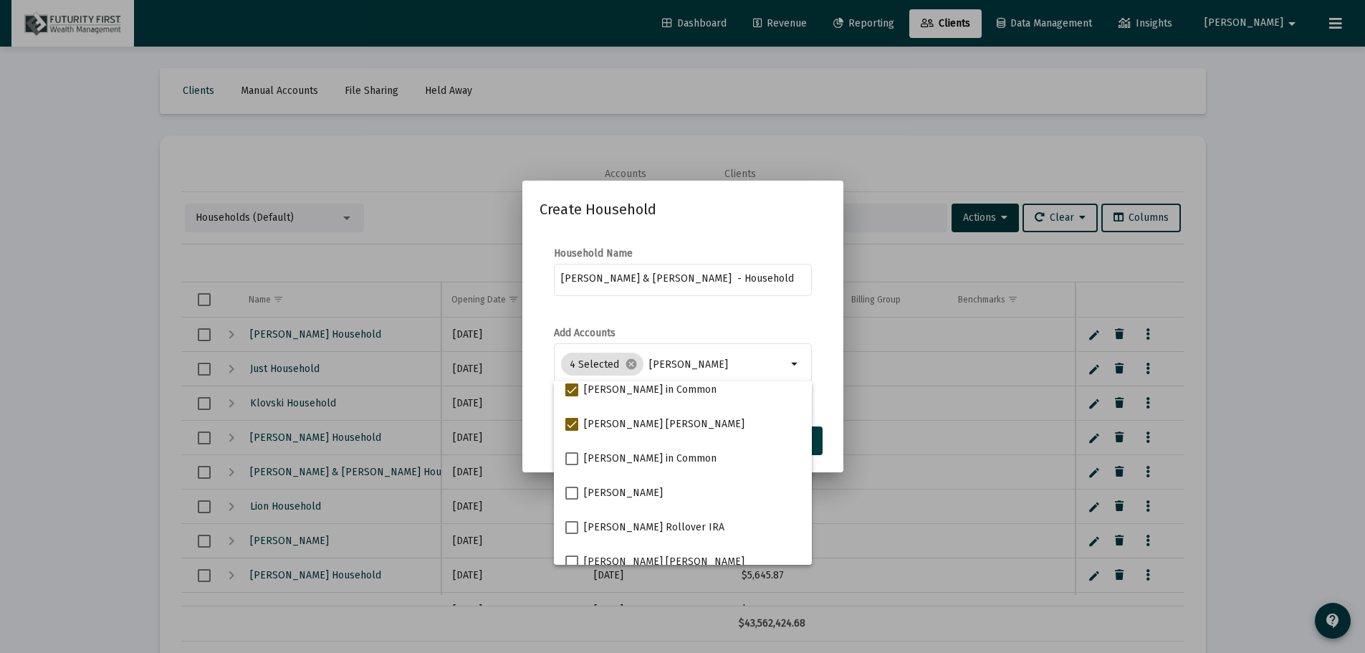
scroll to position [115, 0]
click at [574, 457] on span at bounding box center [571, 456] width 13 height 13
click at [572, 463] on input "[PERSON_NAME] in Common" at bounding box center [571, 463] width 1 height 1
checkbox input "true"
click at [572, 489] on span at bounding box center [571, 490] width 13 height 13
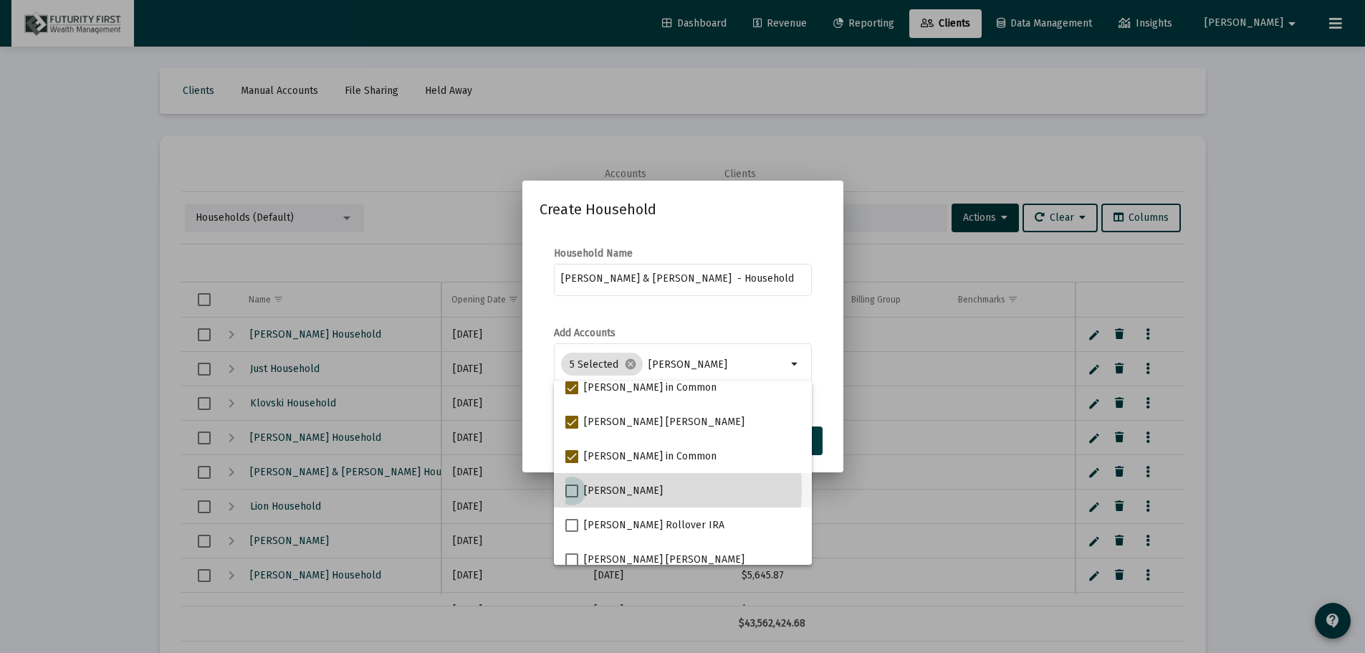
click at [572, 497] on input "[PERSON_NAME]" at bounding box center [571, 497] width 1 height 1
checkbox input "true"
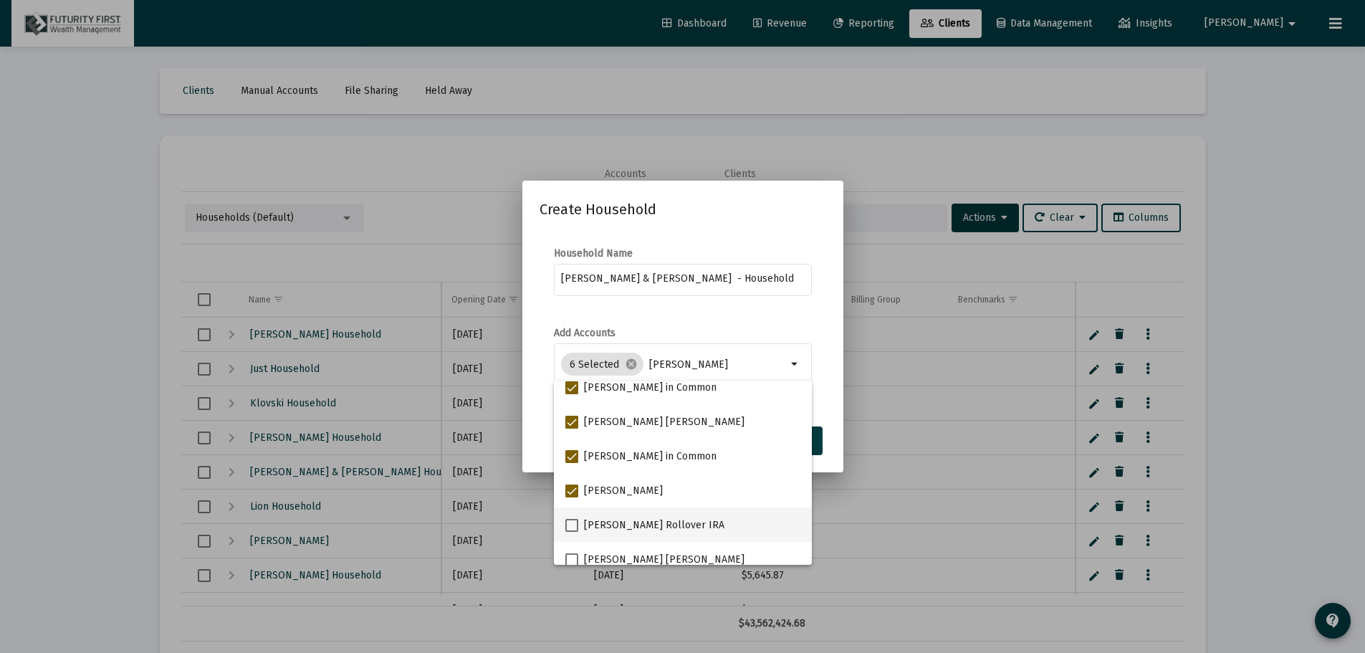
click at [575, 526] on span at bounding box center [571, 525] width 13 height 13
click at [572, 532] on input "[PERSON_NAME] Rollover IRA" at bounding box center [571, 532] width 1 height 1
checkbox input "true"
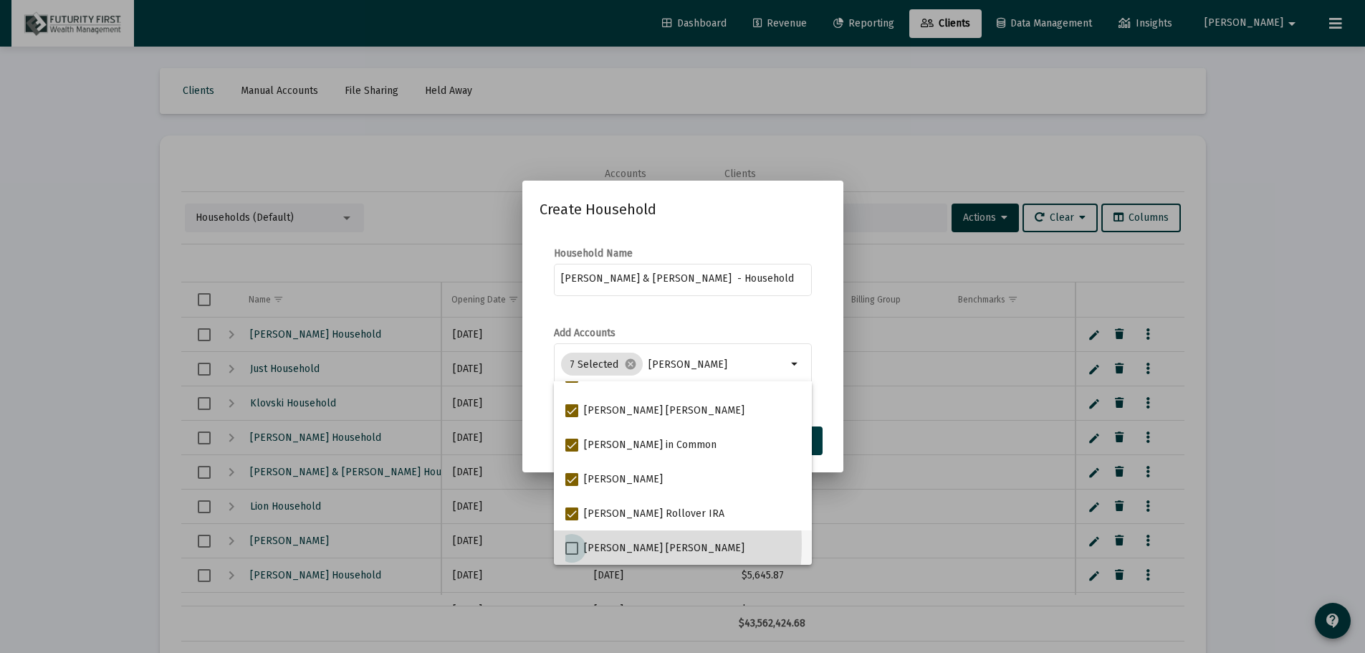
click at [568, 544] on span at bounding box center [571, 548] width 13 height 13
click at [571, 555] on input "[PERSON_NAME] [PERSON_NAME]" at bounding box center [571, 555] width 1 height 1
checkbox input "true"
click at [824, 371] on form "Add Accounts 8 Selected cancel Nelson arrow_drop_down" at bounding box center [683, 364] width 287 height 77
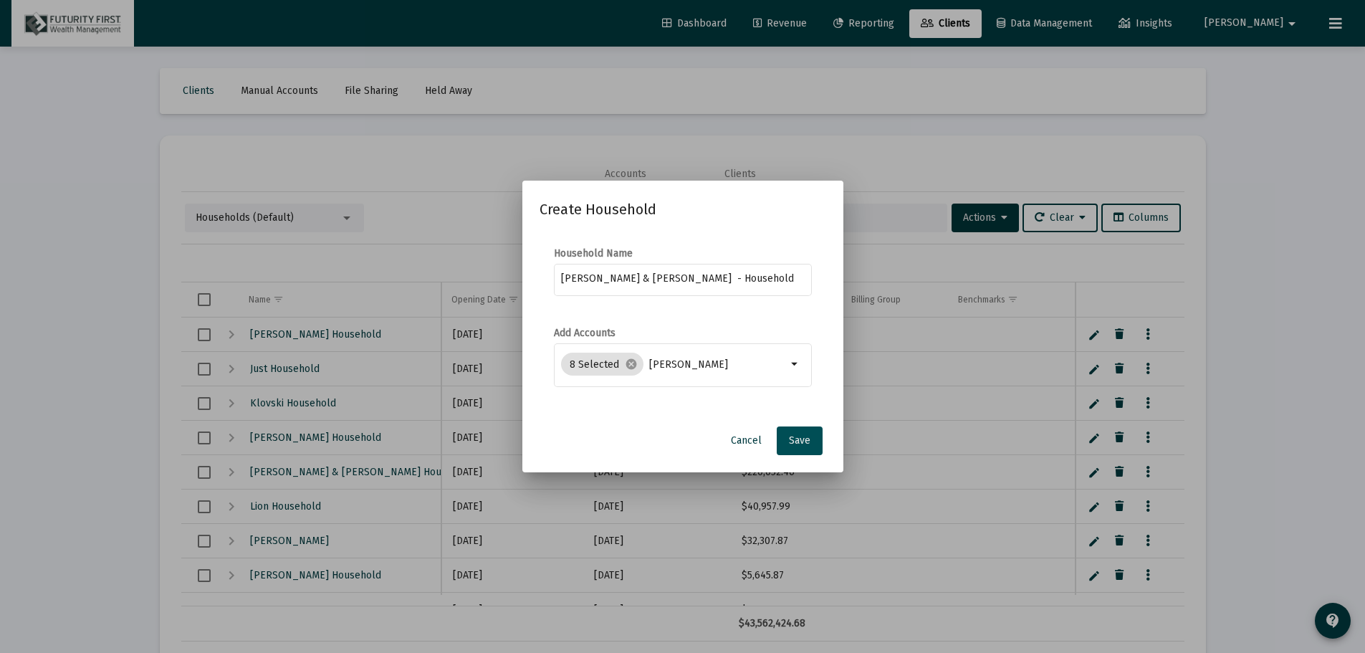
click at [801, 441] on span "Save" at bounding box center [799, 440] width 21 height 12
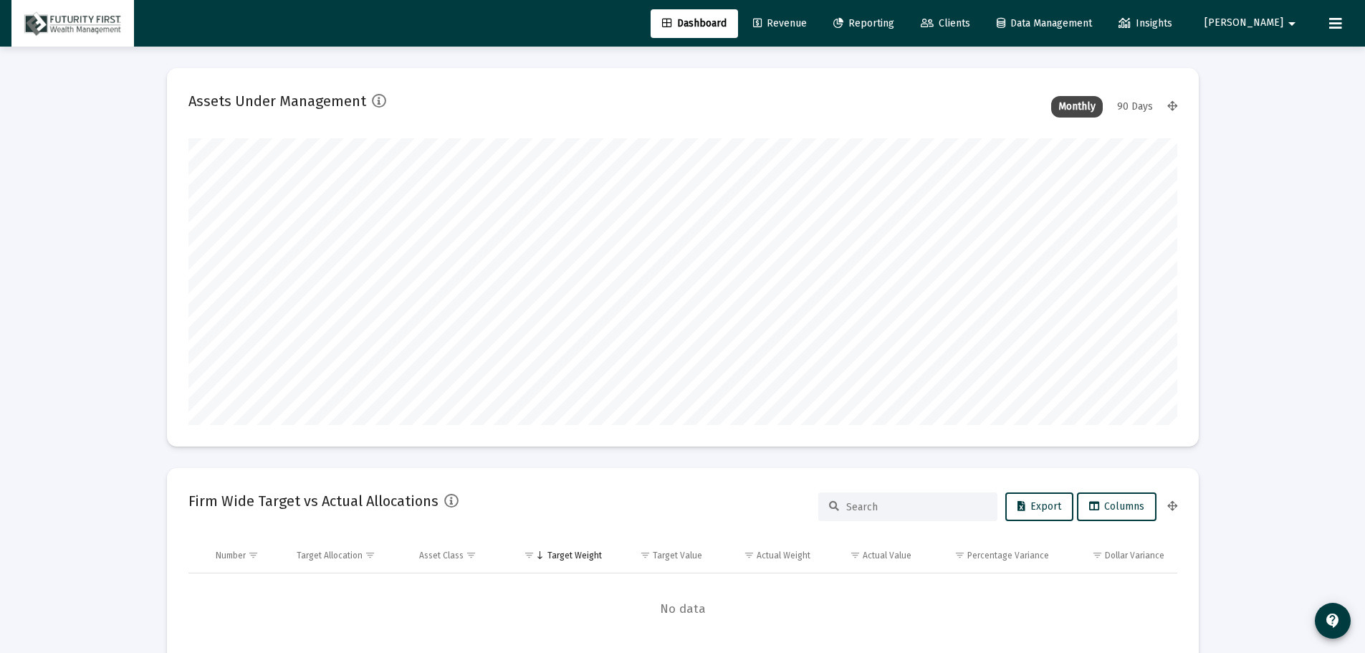
scroll to position [287, 532]
type input "[DATE]"
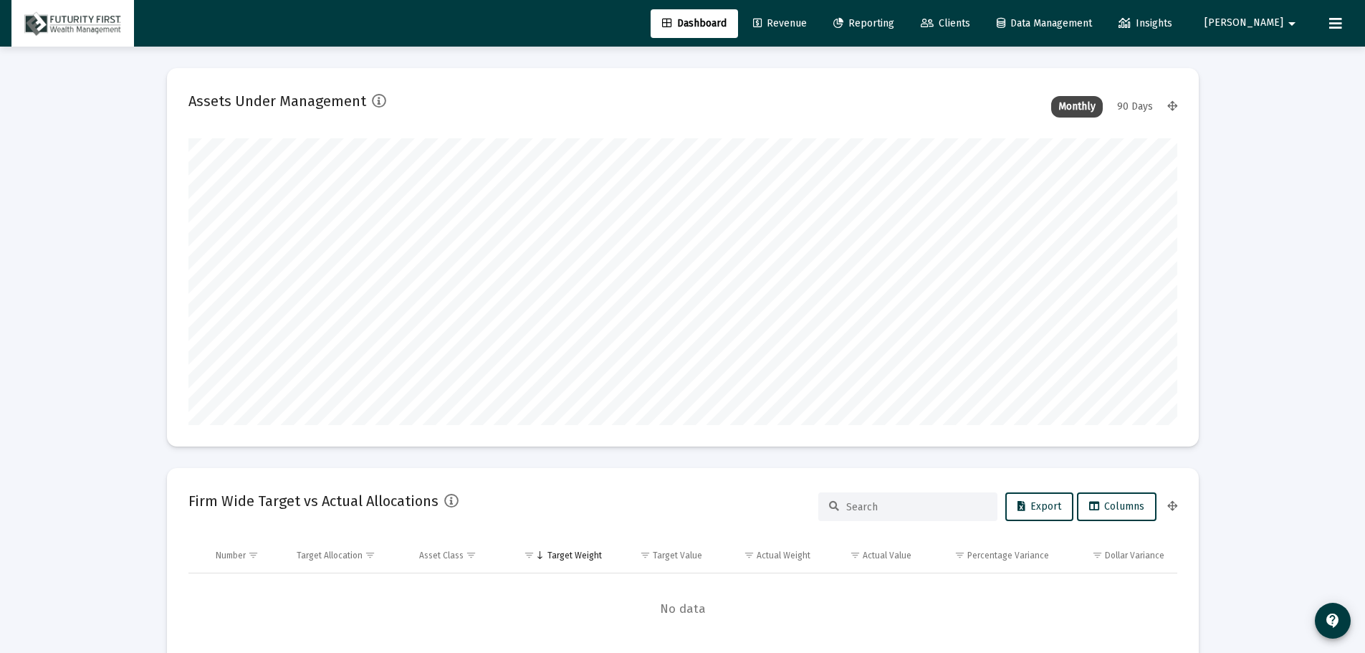
click at [894, 21] on span "Reporting" at bounding box center [863, 23] width 61 height 12
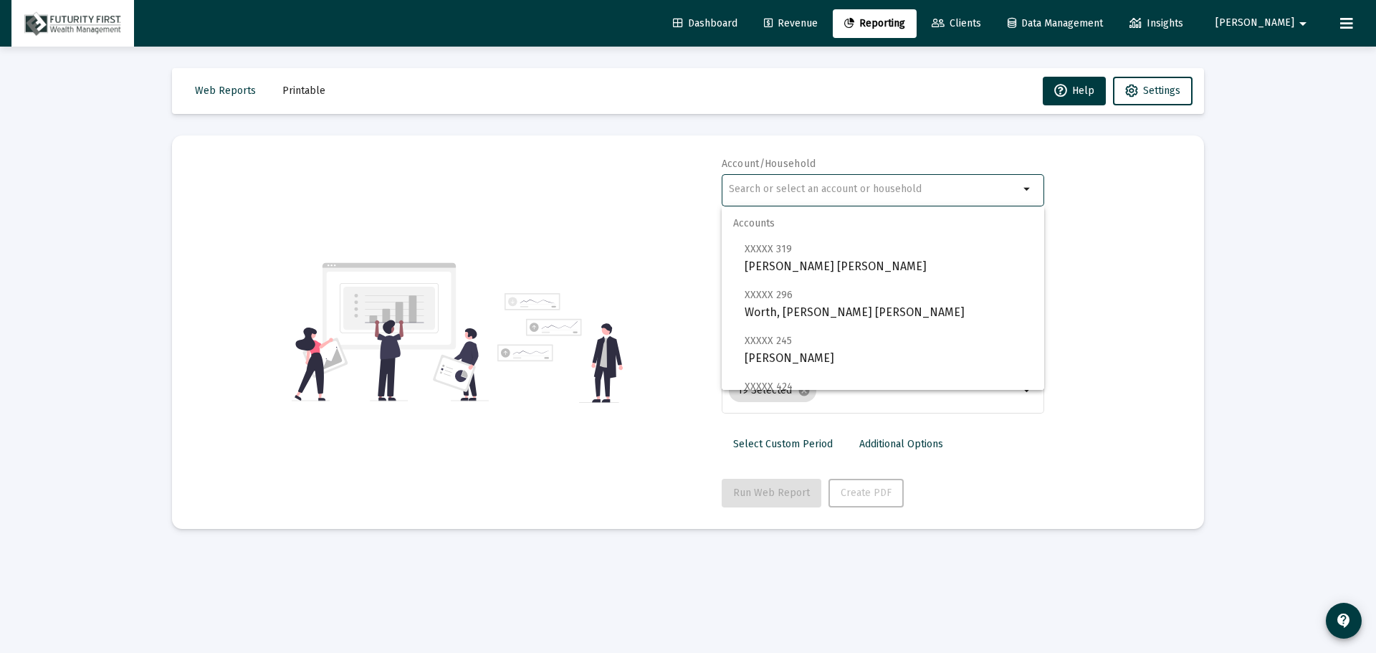
click at [803, 191] on input "text" at bounding box center [874, 188] width 290 height 11
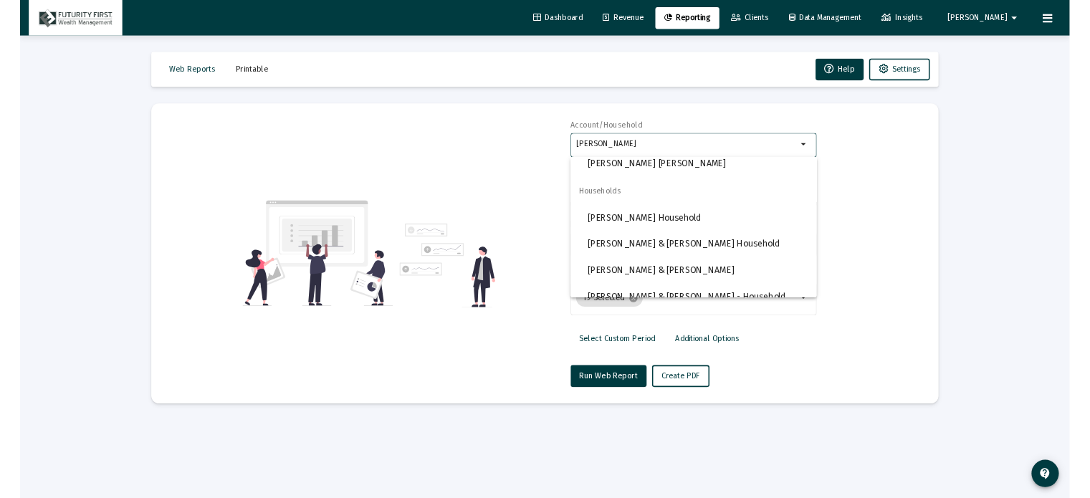
scroll to position [436, 0]
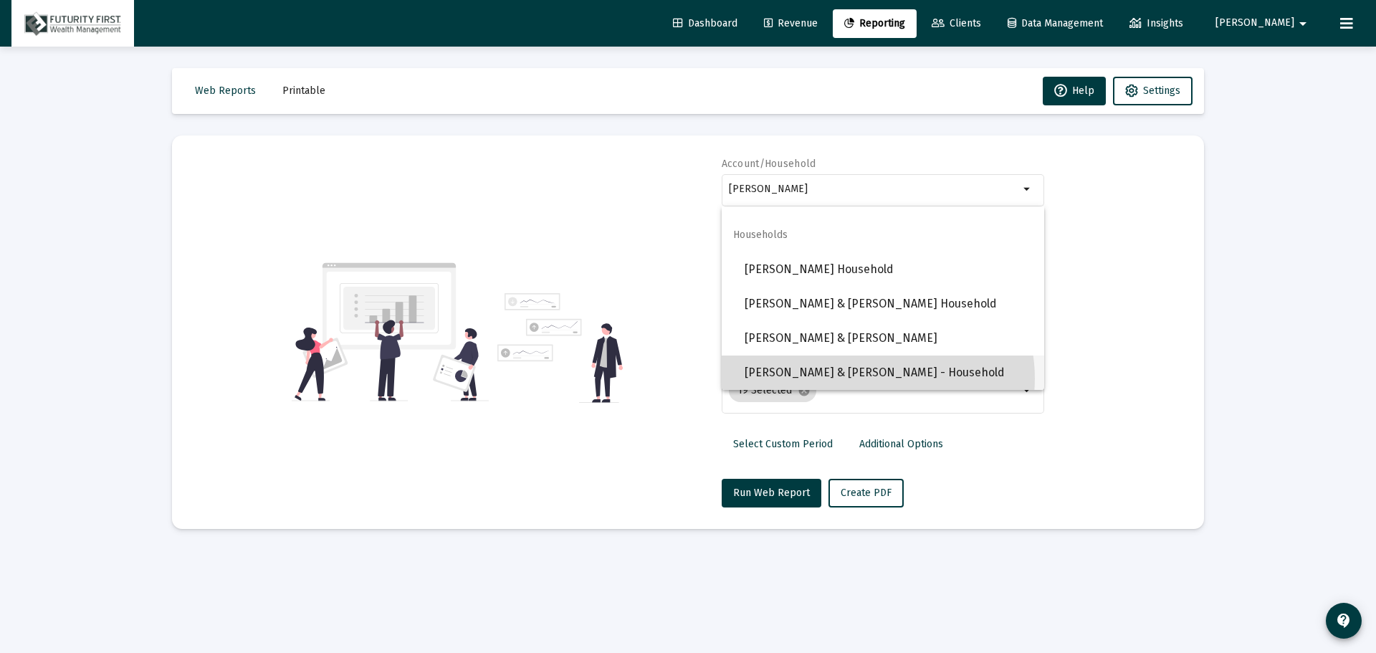
click at [872, 378] on span "[PERSON_NAME] & [PERSON_NAME] - Household" at bounding box center [889, 372] width 288 height 34
type input "[PERSON_NAME] & [PERSON_NAME] - Household"
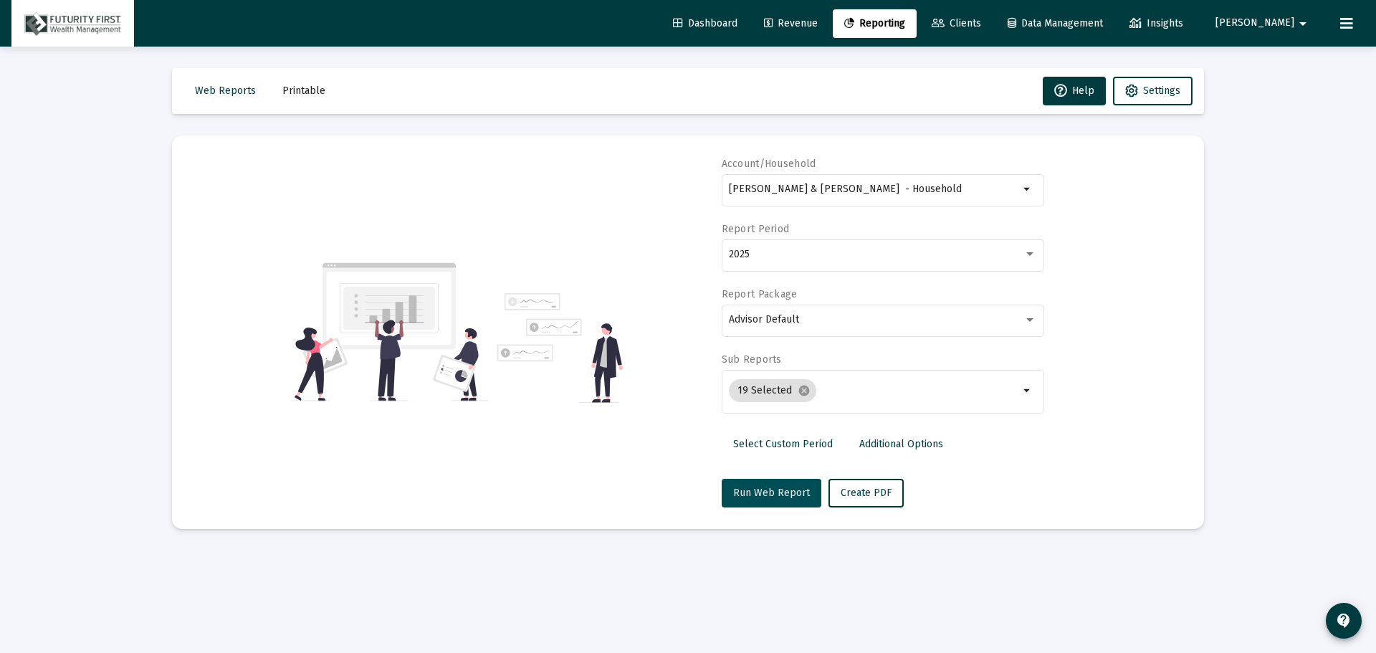
click at [778, 479] on button "Run Web Report" at bounding box center [772, 493] width 100 height 29
select select "View all"
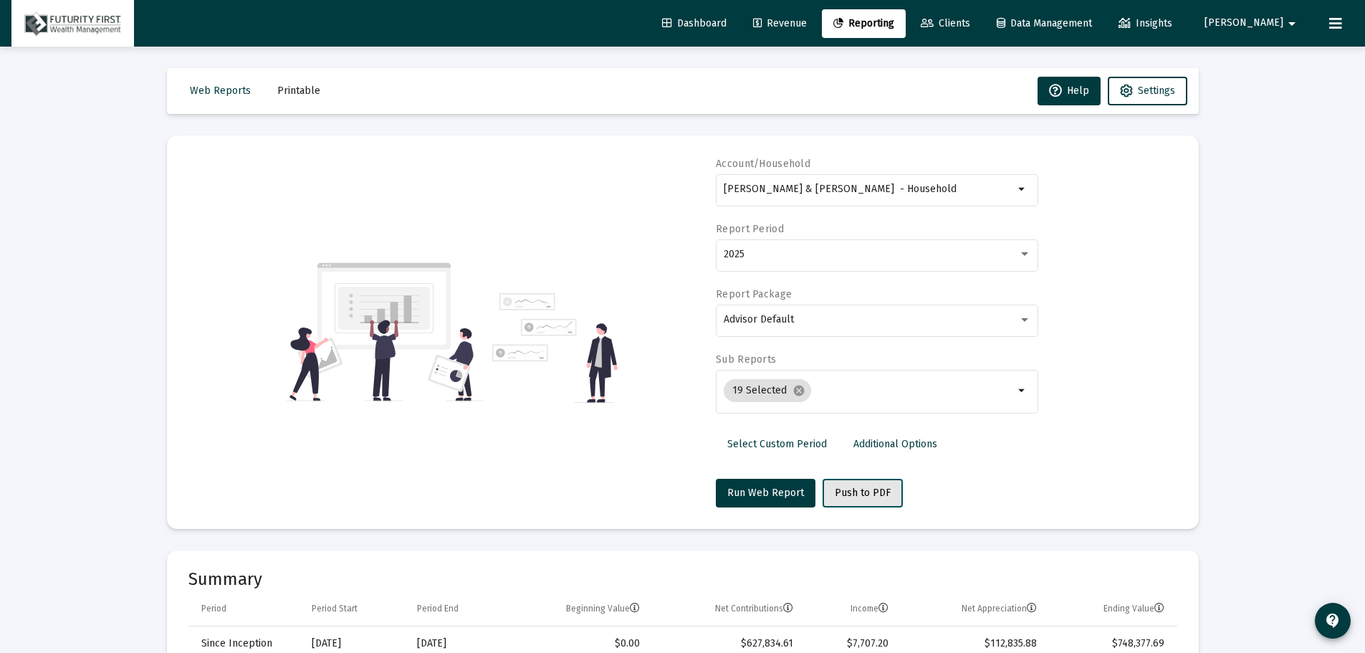
click at [857, 493] on span "Push to PDF" at bounding box center [863, 493] width 56 height 12
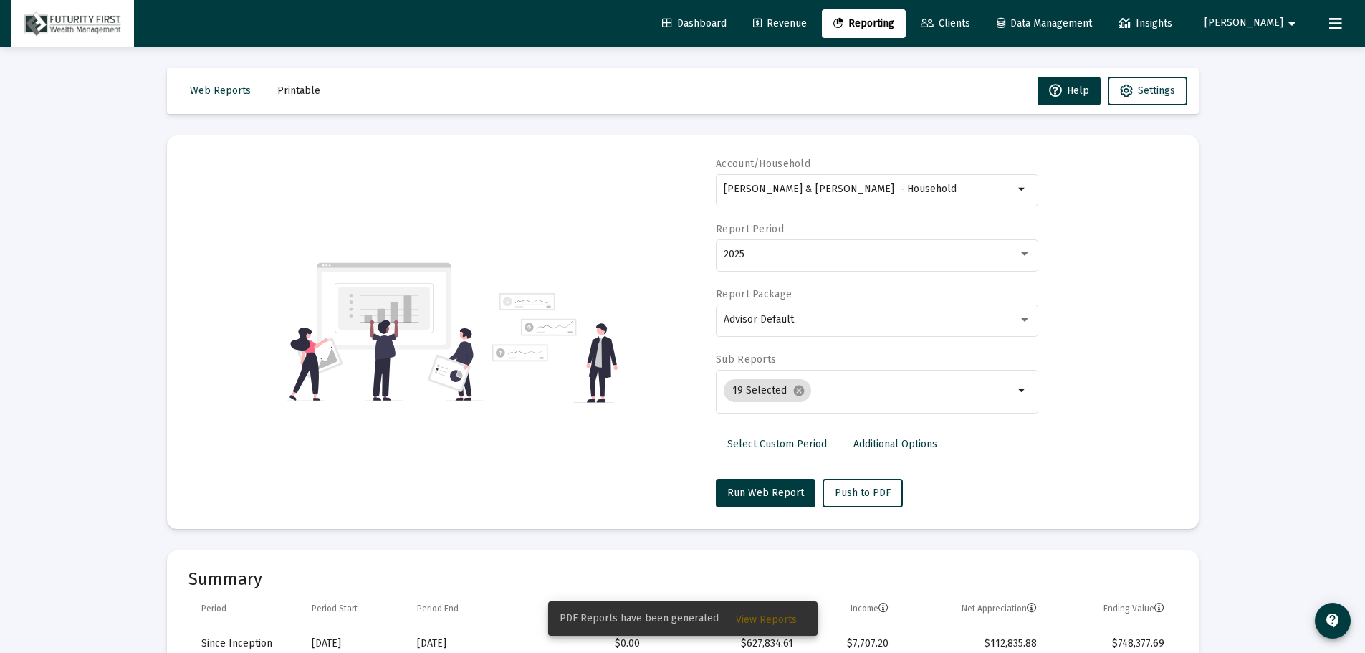
click at [741, 619] on span "View Reports" at bounding box center [766, 619] width 61 height 12
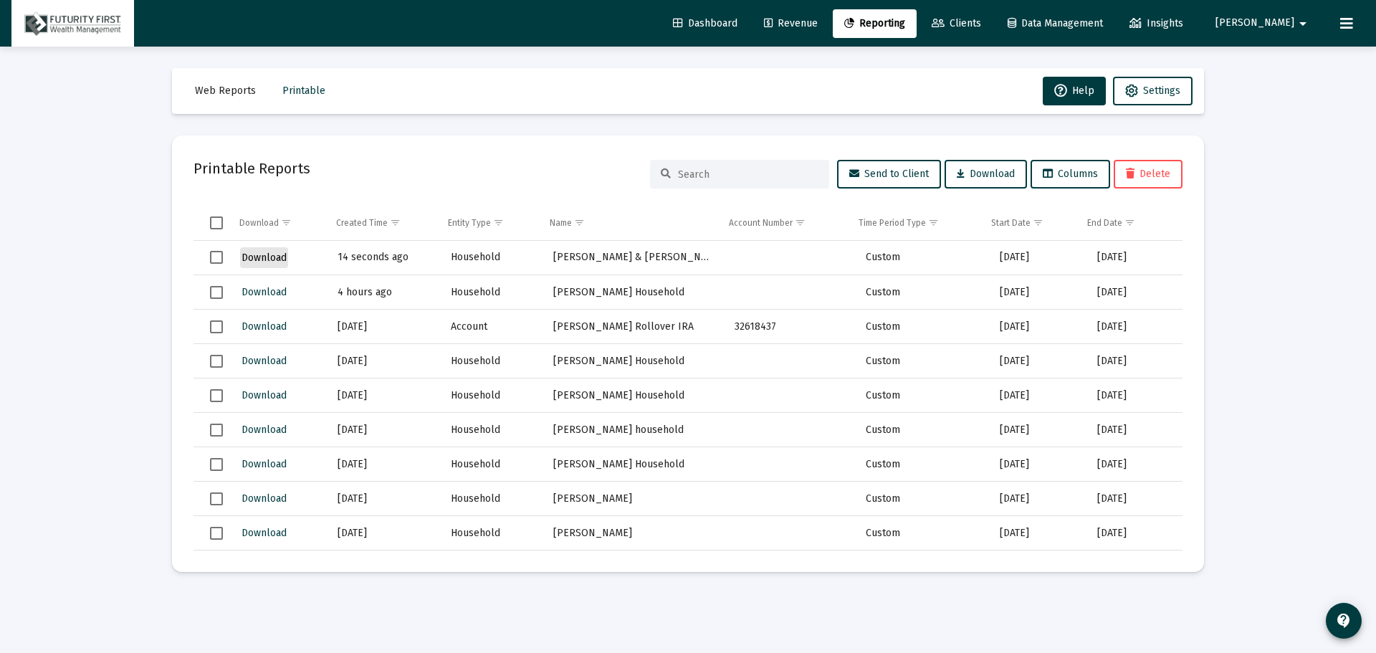
click at [259, 259] on span "Download" at bounding box center [264, 258] width 45 height 12
